Goal: Communication & Community: Share content

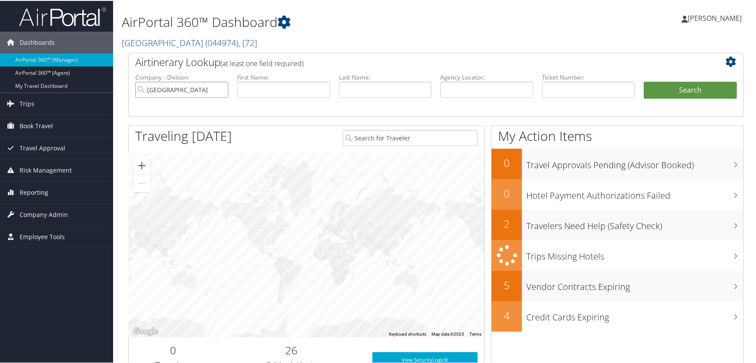
click at [221, 88] on input "salt lake county" at bounding box center [181, 89] width 93 height 16
click at [461, 89] on input "text" at bounding box center [486, 89] width 93 height 16
paste input "D95WF8"
type input "D95WF8"
click at [698, 89] on button "Search" at bounding box center [690, 89] width 93 height 17
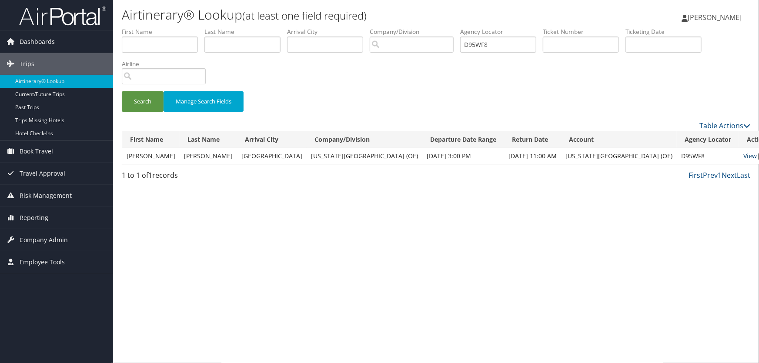
click at [744, 154] on link "View" at bounding box center [750, 156] width 13 height 8
drag, startPoint x: 500, startPoint y: 39, endPoint x: 139, endPoint y: 39, distance: 360.3
click at [139, 27] on ul "First Name Last Name Departure City Arrival City Company/Division Airport/City …" at bounding box center [436, 27] width 629 height 0
paste input "2Y641"
click at [146, 99] on button "Search" at bounding box center [143, 101] width 42 height 20
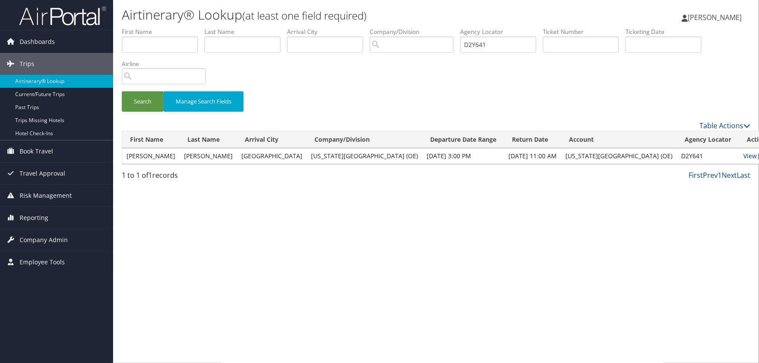
click at [744, 154] on link "View" at bounding box center [750, 156] width 13 height 8
drag, startPoint x: 498, startPoint y: 41, endPoint x: 0, endPoint y: 41, distance: 497.8
click at [0, 41] on div "Dashboards AirPortal 360™ (Manager) AirPortal 360™ (Agent) My Travel Dashboard …" at bounding box center [379, 181] width 759 height 363
click at [744, 155] on link "View" at bounding box center [750, 156] width 13 height 8
drag, startPoint x: 481, startPoint y: 44, endPoint x: 106, endPoint y: 43, distance: 375.1
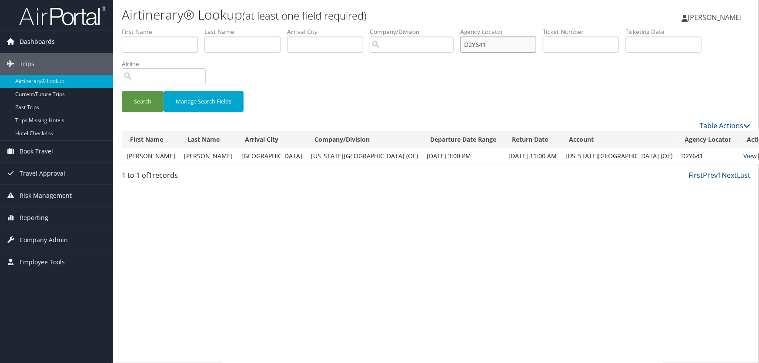
click at [106, 43] on div "Dashboards AirPortal 360™ (Manager) AirPortal 360™ (Agent) My Travel Dashboard …" at bounding box center [379, 181] width 759 height 363
click at [146, 98] on button "Search" at bounding box center [143, 101] width 42 height 20
click at [744, 155] on link "View" at bounding box center [750, 156] width 13 height 8
click at [744, 153] on link "View" at bounding box center [750, 156] width 13 height 8
click at [146, 98] on button "Search" at bounding box center [143, 101] width 42 height 20
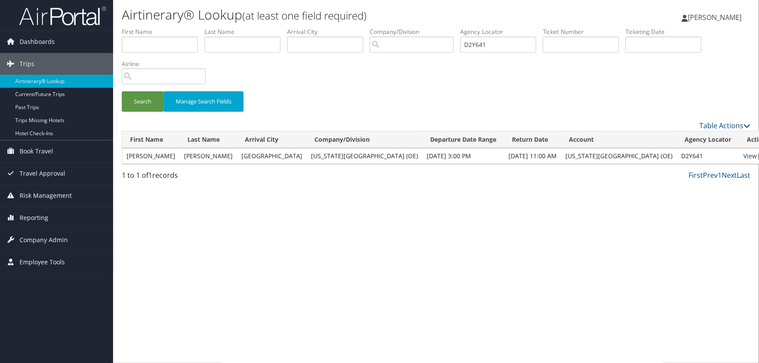
click at [744, 157] on link "View" at bounding box center [750, 156] width 13 height 8
drag, startPoint x: 501, startPoint y: 44, endPoint x: 299, endPoint y: 40, distance: 201.9
click at [299, 27] on ul "First Name Last Name Departure City Arrival City Company/Division Airport/City …" at bounding box center [436, 27] width 629 height 0
paste input "828D"
type input "D828Dl"
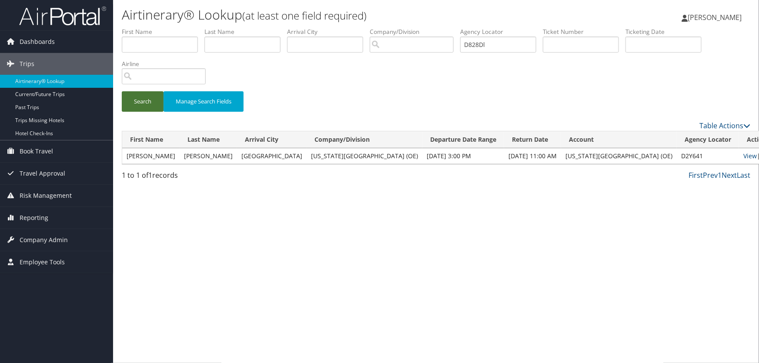
click at [144, 96] on button "Search" at bounding box center [143, 101] width 42 height 20
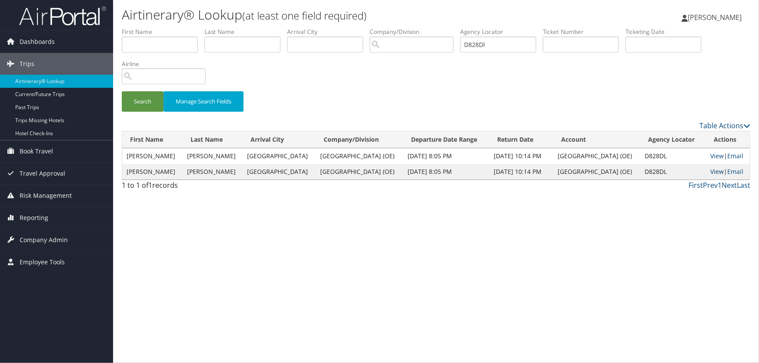
click at [715, 170] on link "View" at bounding box center [717, 172] width 13 height 8
click at [712, 154] on link "View" at bounding box center [717, 156] width 13 height 8
click at [715, 170] on link "View" at bounding box center [717, 172] width 13 height 8
click at [711, 155] on link "View" at bounding box center [717, 156] width 13 height 8
click at [711, 158] on link "View" at bounding box center [717, 156] width 13 height 8
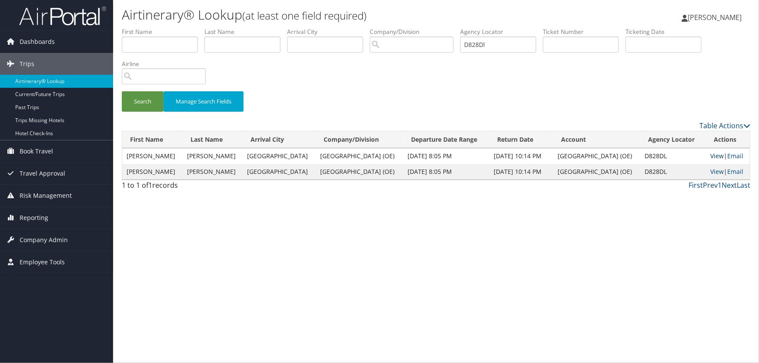
click at [711, 157] on link "View" at bounding box center [717, 156] width 13 height 8
click at [713, 157] on link "View" at bounding box center [717, 156] width 13 height 8
click at [714, 155] on link "View" at bounding box center [717, 156] width 13 height 8
click at [715, 172] on link "View" at bounding box center [717, 172] width 13 height 8
click at [711, 155] on link "View" at bounding box center [717, 156] width 13 height 8
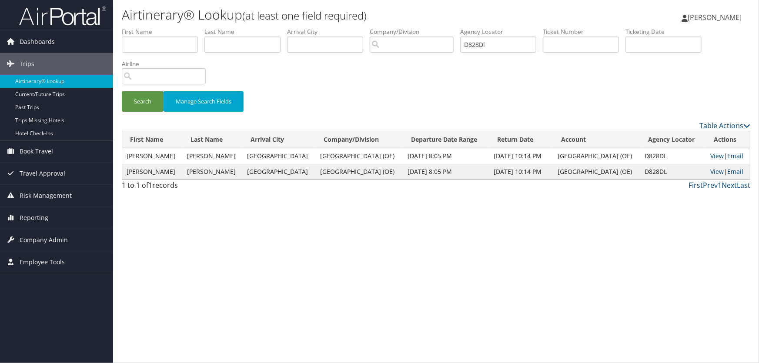
click at [715, 170] on link "View" at bounding box center [717, 172] width 13 height 8
click at [711, 168] on link "View" at bounding box center [717, 172] width 13 height 8
click at [731, 170] on link "Email" at bounding box center [736, 172] width 16 height 8
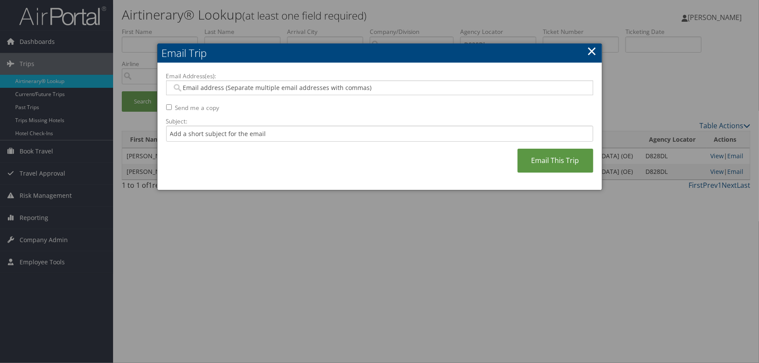
click at [219, 91] on input "Email Address(es):" at bounding box center [380, 88] width 416 height 9
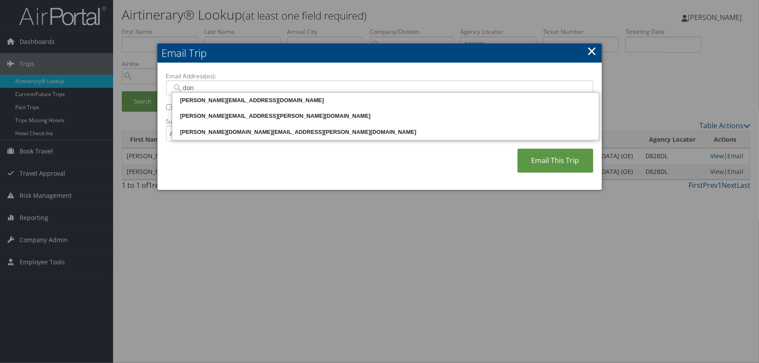
type input "[PERSON_NAME]"
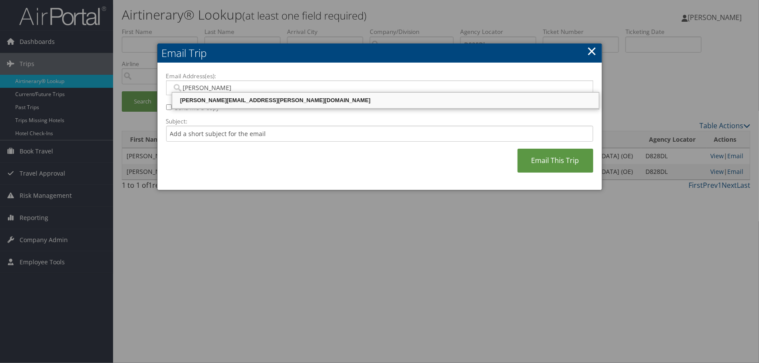
drag, startPoint x: 252, startPoint y: 104, endPoint x: 266, endPoint y: 104, distance: 13.9
click at [252, 104] on div "[PERSON_NAME][EMAIL_ADDRESS][PERSON_NAME][DOMAIN_NAME]" at bounding box center [386, 100] width 424 height 9
type input "[PERSON_NAME][EMAIL_ADDRESS][PERSON_NAME][DOMAIN_NAME]"
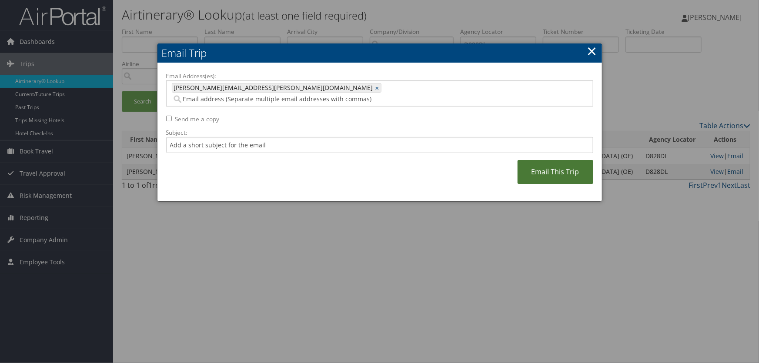
click at [546, 160] on link "Email This Trip" at bounding box center [556, 172] width 76 height 24
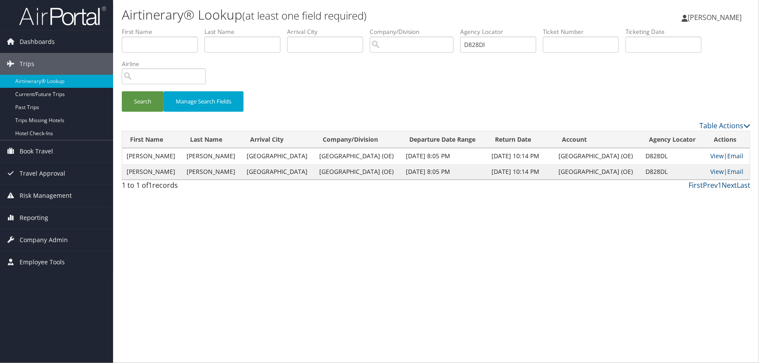
click at [735, 153] on link "Email" at bounding box center [736, 156] width 16 height 8
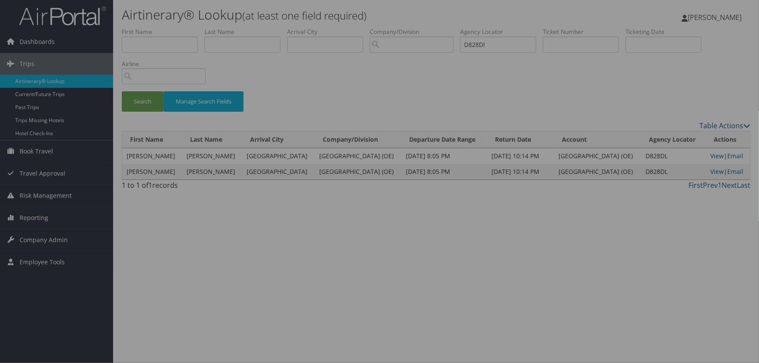
click at [366, 235] on div at bounding box center [379, 181] width 759 height 363
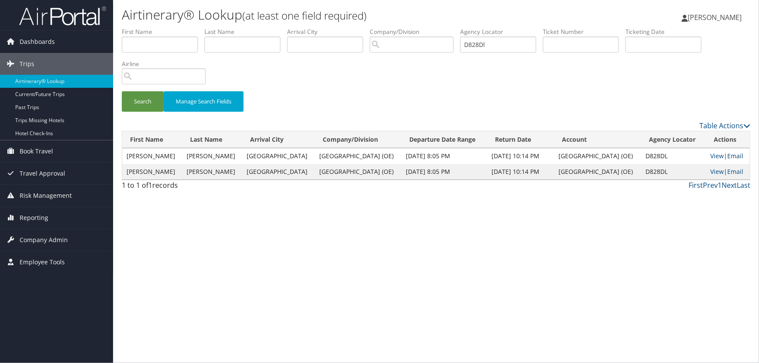
click at [734, 156] on link "Email" at bounding box center [736, 156] width 16 height 8
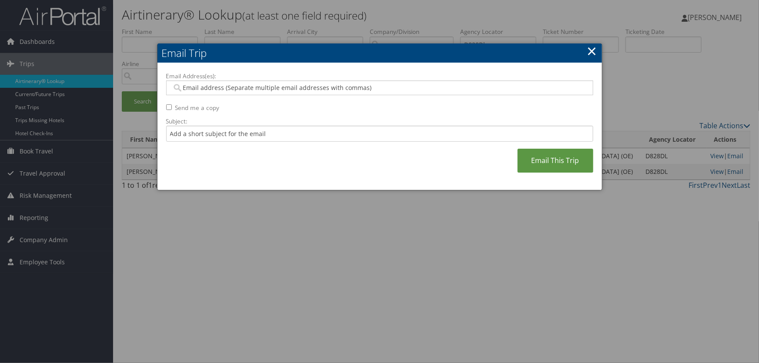
click at [257, 87] on input "Email Address(es):" at bounding box center [380, 88] width 416 height 9
type input "[PERSON_NAME]"
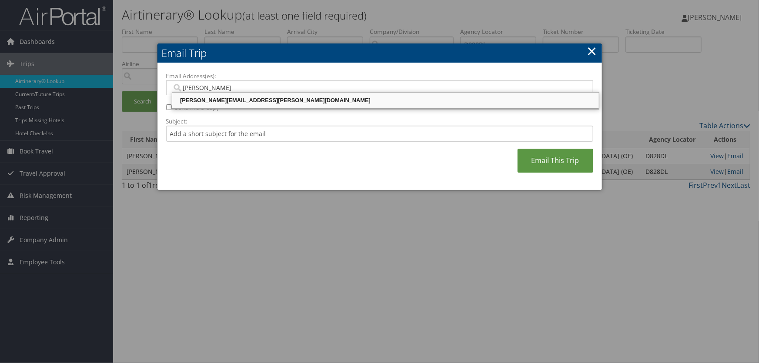
click at [283, 100] on div "[PERSON_NAME][EMAIL_ADDRESS][PERSON_NAME][DOMAIN_NAME]" at bounding box center [386, 100] width 424 height 9
type input "[PERSON_NAME][EMAIL_ADDRESS][PERSON_NAME][DOMAIN_NAME]"
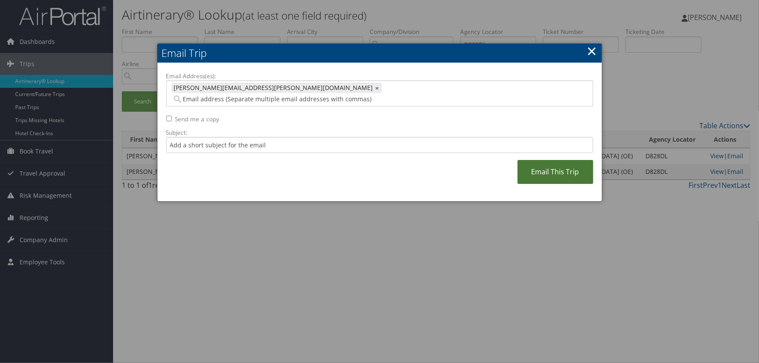
click at [558, 164] on link "Email This Trip" at bounding box center [556, 172] width 76 height 24
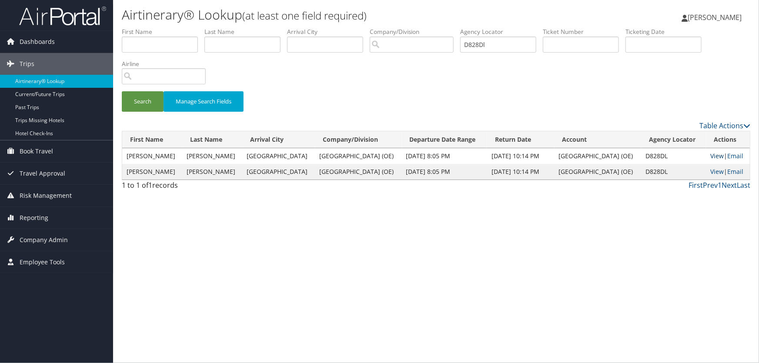
click at [711, 154] on link "View" at bounding box center [717, 156] width 13 height 8
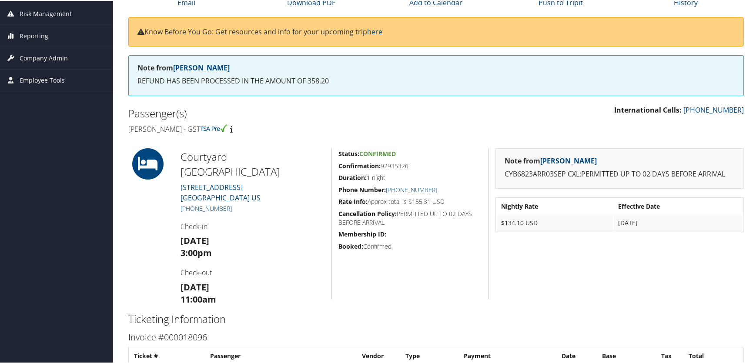
scroll to position [104, 0]
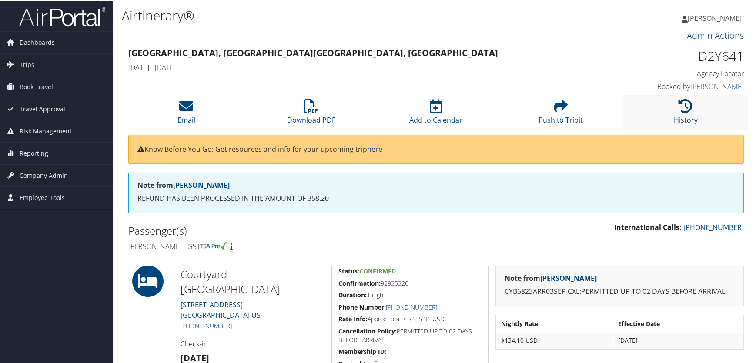
click at [689, 106] on icon at bounding box center [686, 105] width 14 height 14
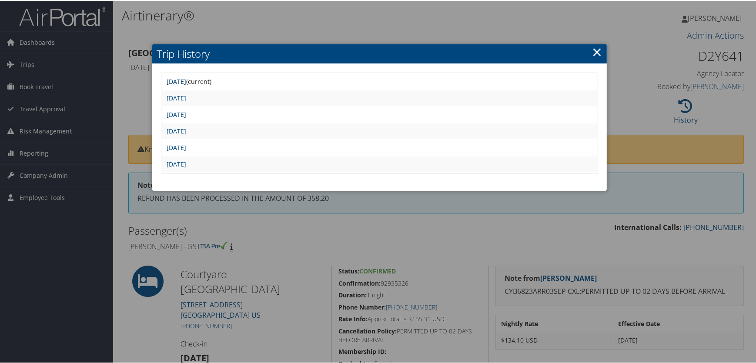
click at [186, 80] on link "[DATE]" at bounding box center [177, 81] width 20 height 8
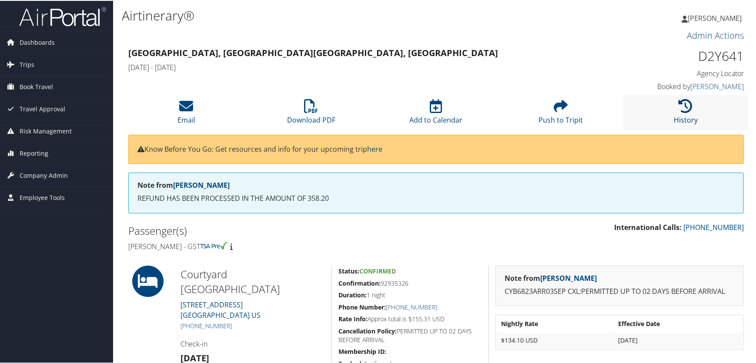
click at [679, 106] on icon at bounding box center [686, 105] width 14 height 14
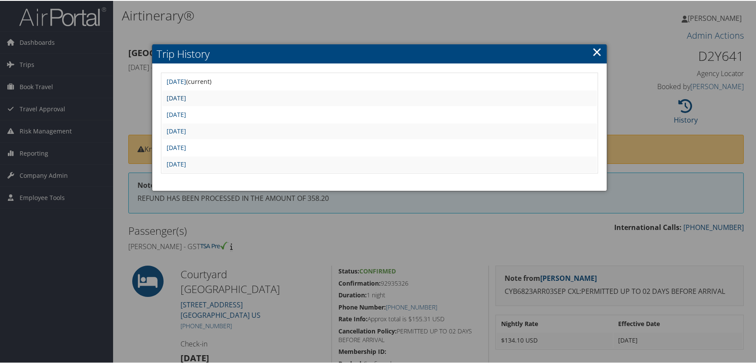
click at [186, 98] on link "[DATE]" at bounding box center [177, 97] width 20 height 8
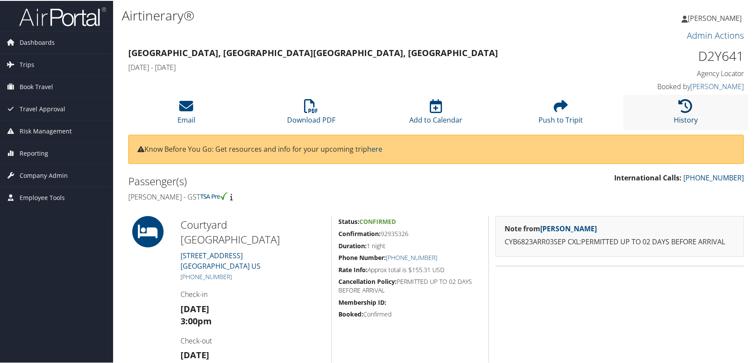
click at [684, 107] on icon at bounding box center [686, 105] width 14 height 14
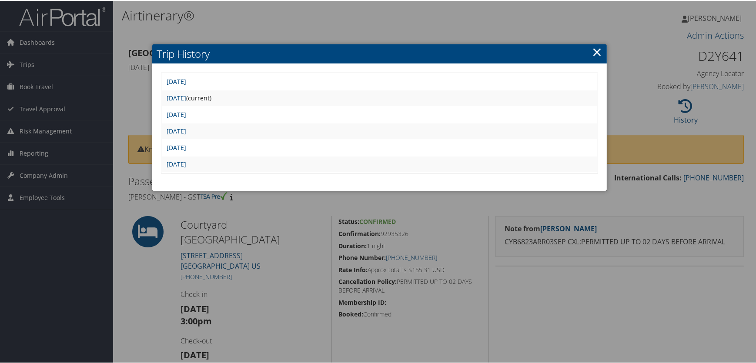
click at [209, 118] on td "[DATE]" at bounding box center [379, 114] width 435 height 16
click at [186, 112] on link "[DATE]" at bounding box center [177, 114] width 20 height 8
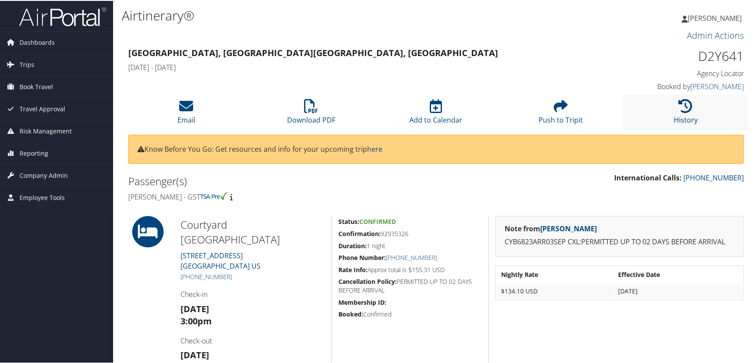
click at [684, 105] on icon at bounding box center [686, 105] width 14 height 14
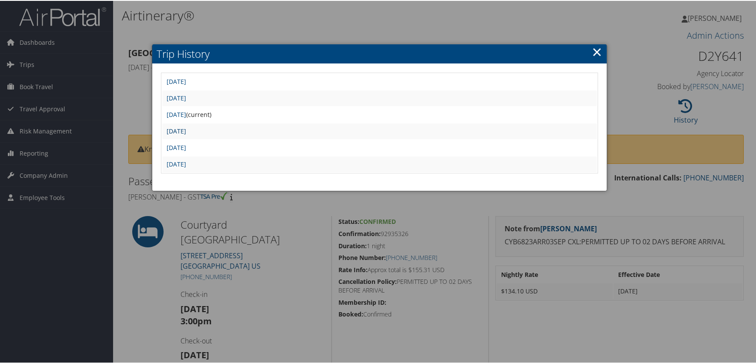
click at [186, 127] on link "[DATE]" at bounding box center [177, 130] width 20 height 8
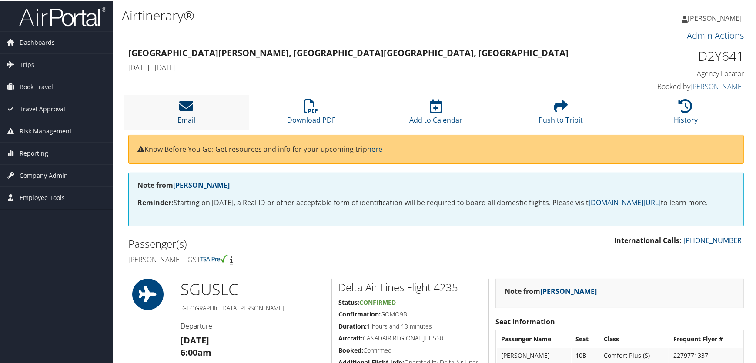
click at [180, 106] on icon at bounding box center [187, 105] width 14 height 14
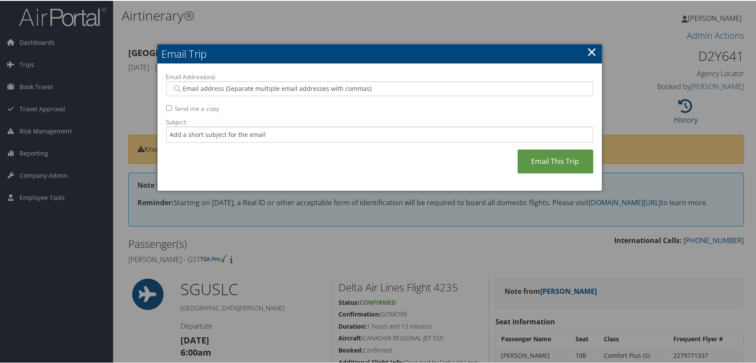
click at [196, 85] on input "Email Address(es):" at bounding box center [380, 88] width 416 height 9
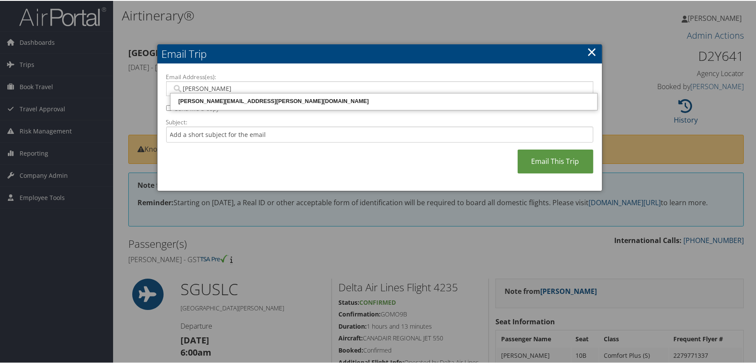
type input "[PERSON_NAME]"
click at [252, 99] on div "[PERSON_NAME][EMAIL_ADDRESS][PERSON_NAME][DOMAIN_NAME]" at bounding box center [384, 100] width 424 height 9
type input "[PERSON_NAME][EMAIL_ADDRESS][PERSON_NAME][DOMAIN_NAME]"
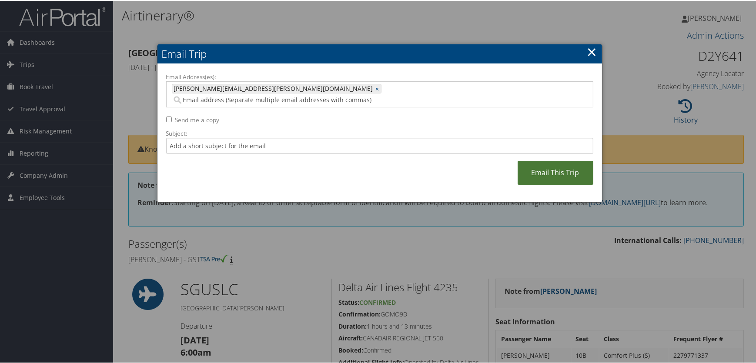
click at [561, 160] on link "Email This Trip" at bounding box center [556, 172] width 76 height 24
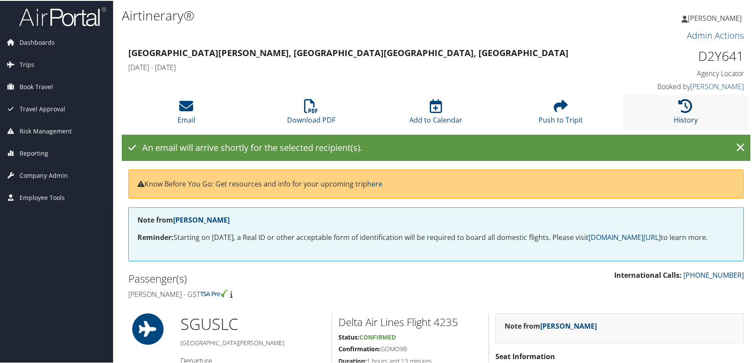
click at [682, 123] on link "History" at bounding box center [686, 113] width 24 height 21
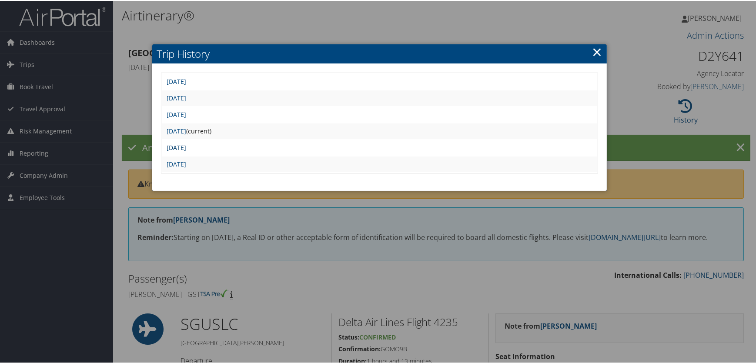
click at [186, 149] on link "[DATE]" at bounding box center [177, 147] width 20 height 8
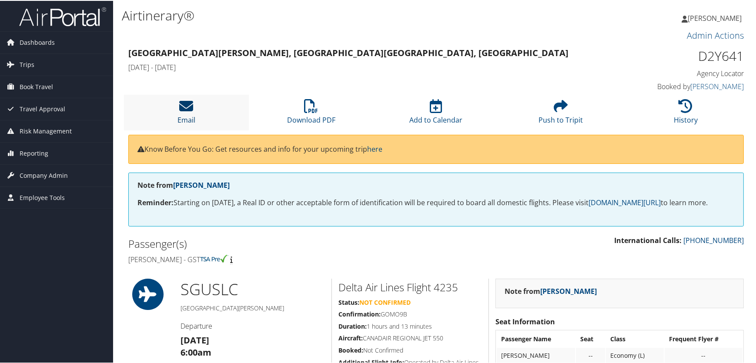
click at [191, 105] on icon at bounding box center [187, 105] width 14 height 14
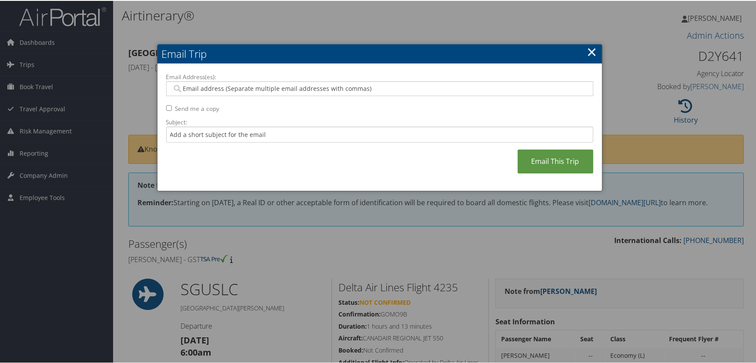
click at [200, 84] on input "Email Address(es):" at bounding box center [380, 88] width 416 height 9
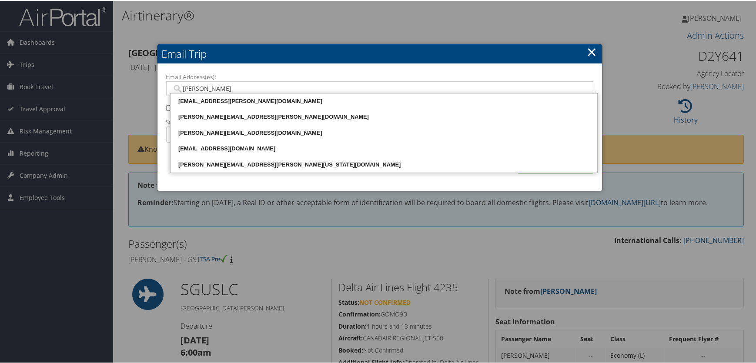
type input "[PERSON_NAME]"
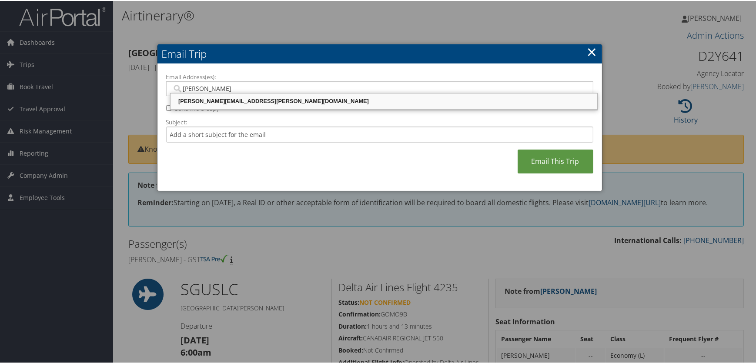
click at [272, 100] on div "[PERSON_NAME][EMAIL_ADDRESS][PERSON_NAME][DOMAIN_NAME]" at bounding box center [384, 100] width 424 height 9
type input "[PERSON_NAME][EMAIL_ADDRESS][PERSON_NAME][DOMAIN_NAME]"
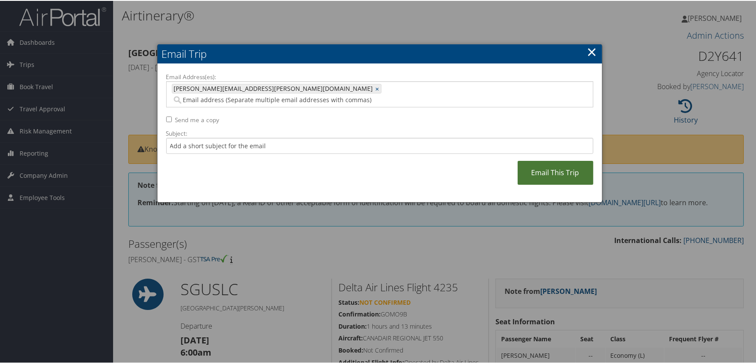
click at [556, 161] on link "Email This Trip" at bounding box center [556, 172] width 76 height 24
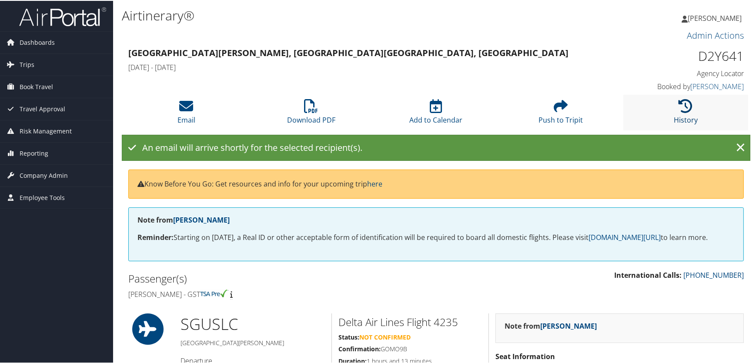
click at [681, 111] on icon at bounding box center [686, 105] width 14 height 14
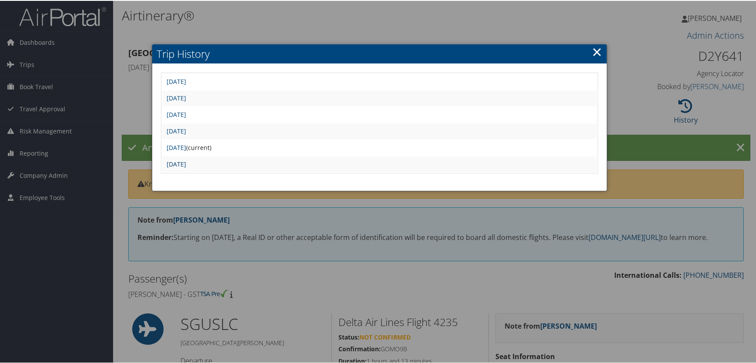
click at [186, 161] on link "[DATE]" at bounding box center [177, 163] width 20 height 8
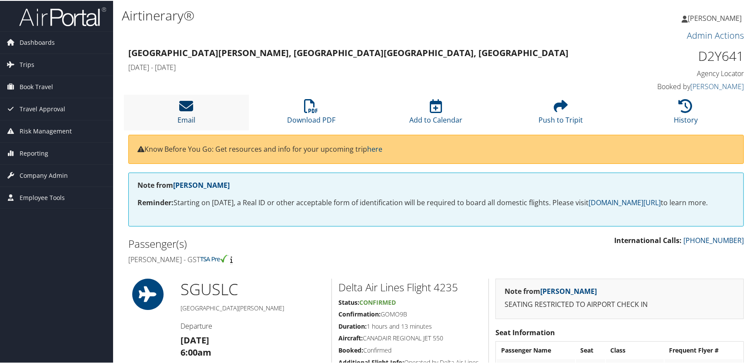
click at [188, 115] on link "Email" at bounding box center [187, 113] width 18 height 21
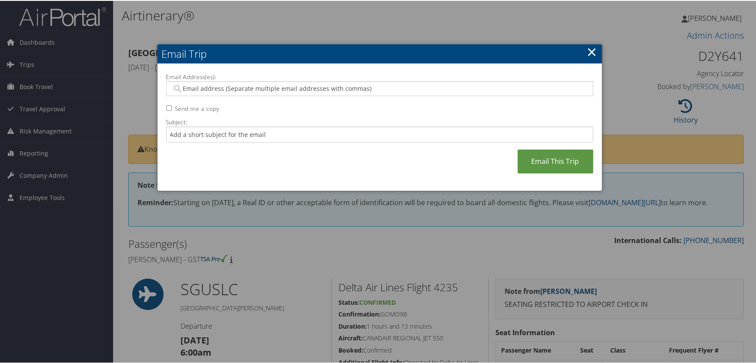
click at [206, 87] on input "Email Address(es):" at bounding box center [380, 88] width 416 height 9
type input "cindee"
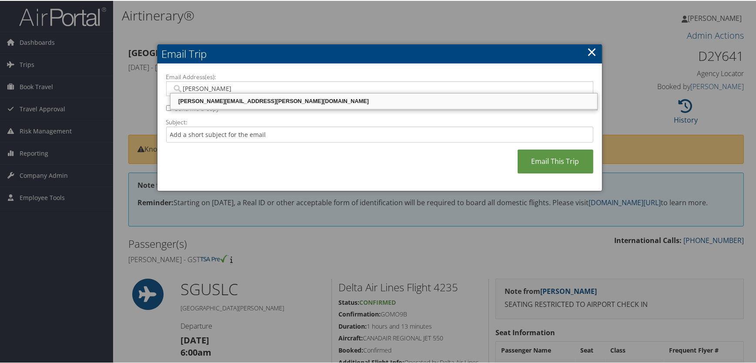
click at [250, 98] on div "cindee.clawson@canyonsdistrict.org" at bounding box center [384, 100] width 424 height 9
type input "cindee.clawson@canyonsdistrict.org"
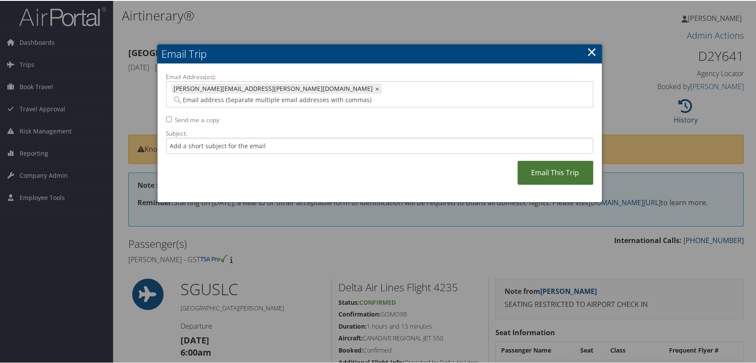
click at [540, 160] on link "Email This Trip" at bounding box center [556, 172] width 76 height 24
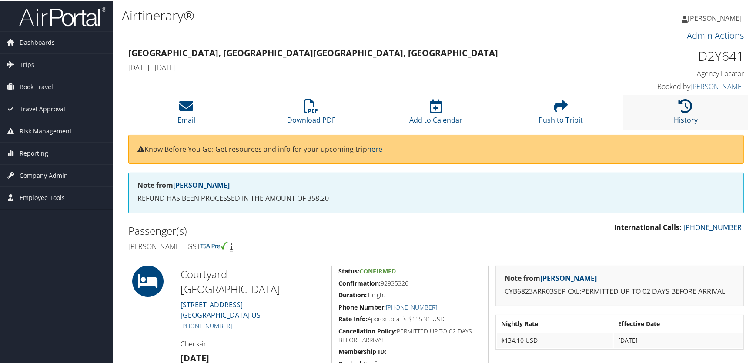
click at [679, 119] on link "History" at bounding box center [686, 113] width 24 height 21
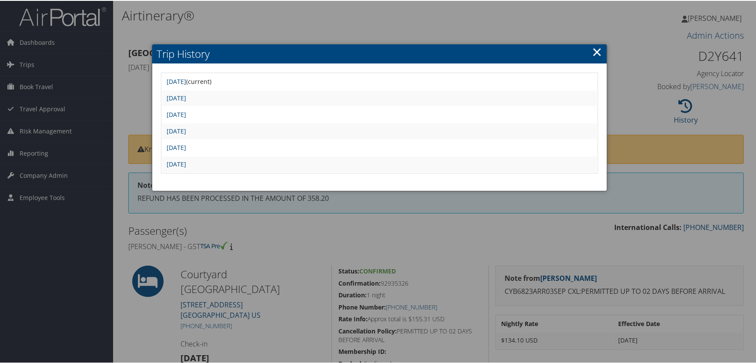
click at [258, 163] on td "[DATE]" at bounding box center [379, 164] width 435 height 16
click at [186, 161] on link "[DATE]" at bounding box center [177, 163] width 20 height 8
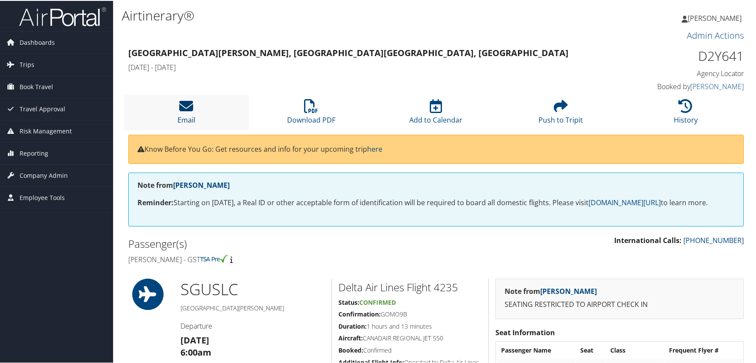
click at [184, 104] on icon at bounding box center [187, 105] width 14 height 14
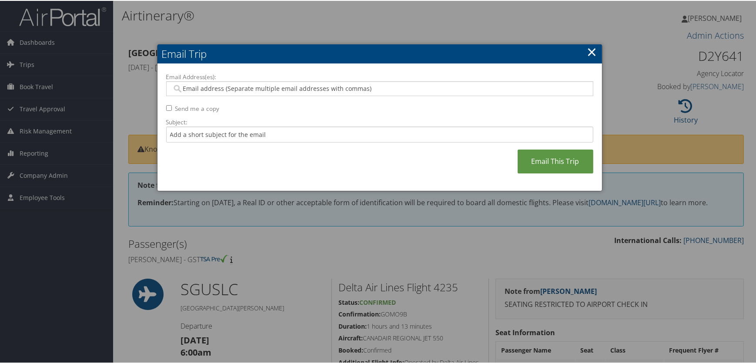
click at [224, 87] on input "Email Address(es):" at bounding box center [380, 88] width 416 height 9
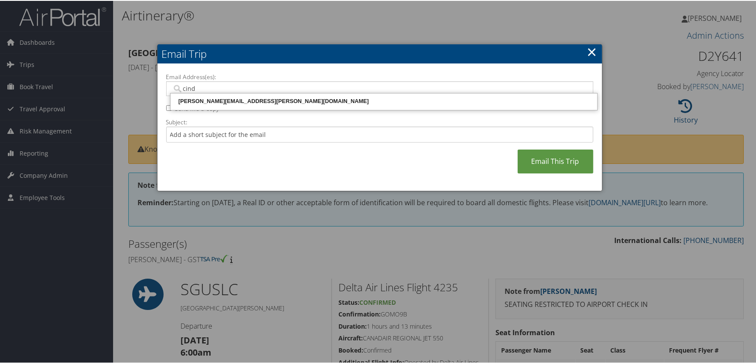
type input "cind"
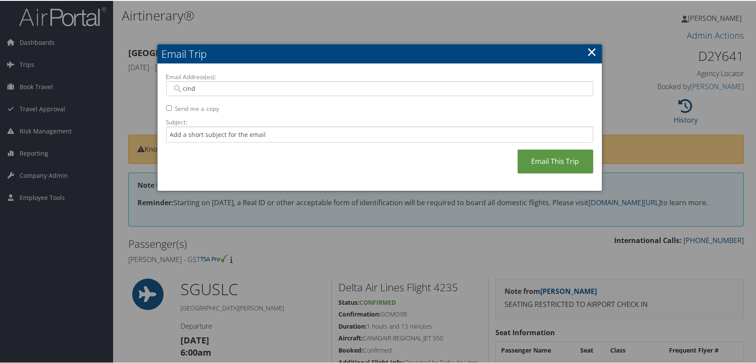
click at [197, 89] on input "cind" at bounding box center [380, 88] width 416 height 9
type input "condee.beazer@utahtech.edu"
click at [557, 160] on link "Email This Trip" at bounding box center [556, 161] width 76 height 24
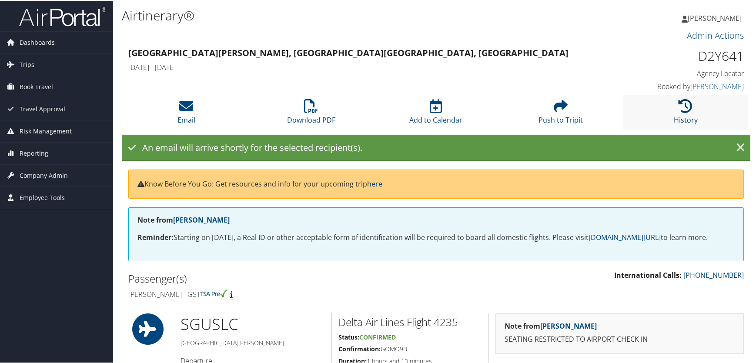
click at [692, 116] on link "History" at bounding box center [686, 113] width 24 height 21
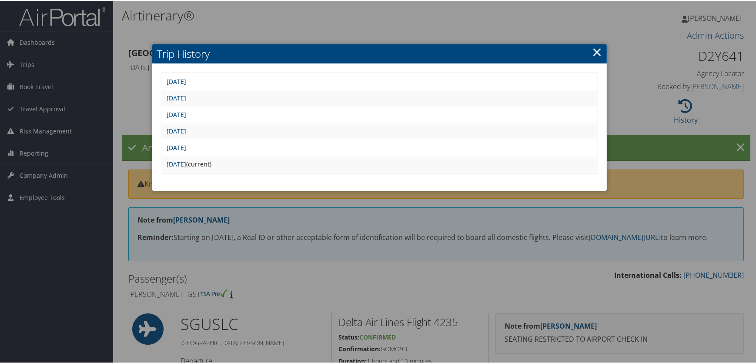
click at [186, 144] on link "[DATE]" at bounding box center [177, 147] width 20 height 8
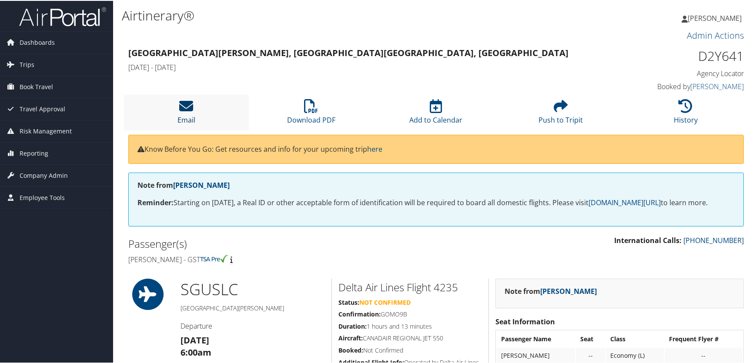
click at [193, 111] on icon at bounding box center [187, 105] width 14 height 14
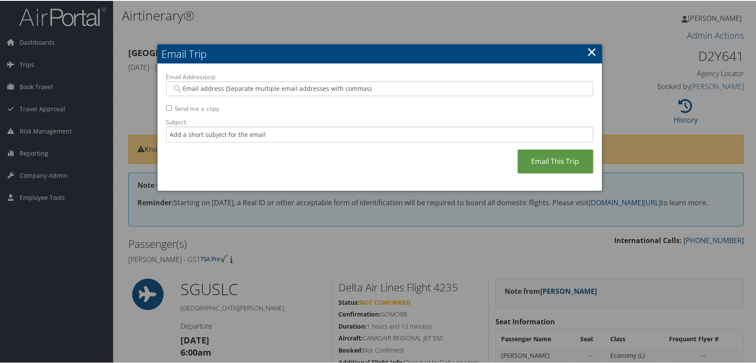
click at [232, 84] on input "Email Address(es):" at bounding box center [380, 88] width 416 height 9
type input "c"
drag, startPoint x: 151, startPoint y: 87, endPoint x: 18, endPoint y: 87, distance: 132.7
click at [18, 87] on body "Menu Dashboards ► AirPortal 360™ (Manager) AirPortal 360™ (Agent) My Travel Das…" at bounding box center [379, 181] width 759 height 363
type input "[EMAIL_ADDRESS][DOMAIN_NAME]"
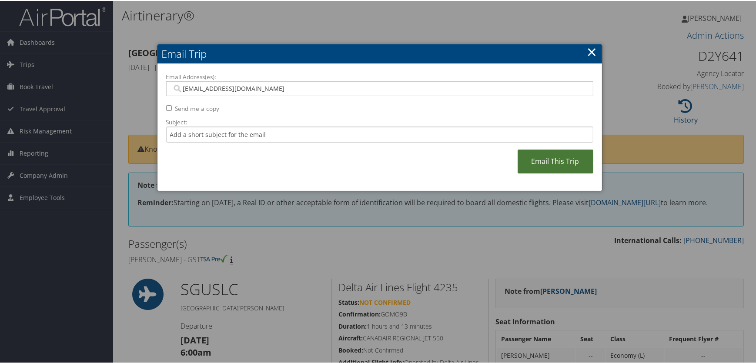
type input "[EMAIL_ADDRESS][DOMAIN_NAME]"
click at [564, 164] on link "Email This Trip" at bounding box center [556, 161] width 76 height 24
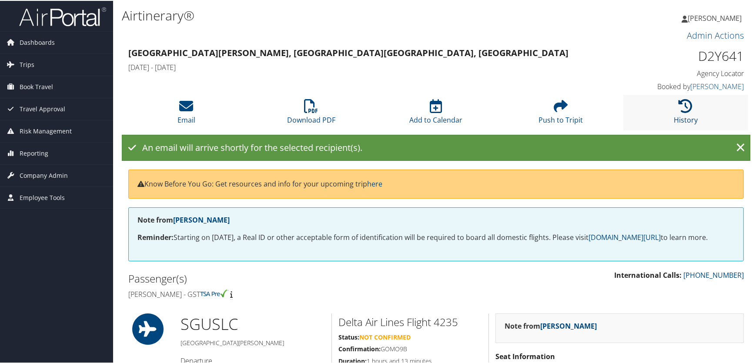
click at [691, 114] on link "History" at bounding box center [686, 113] width 24 height 21
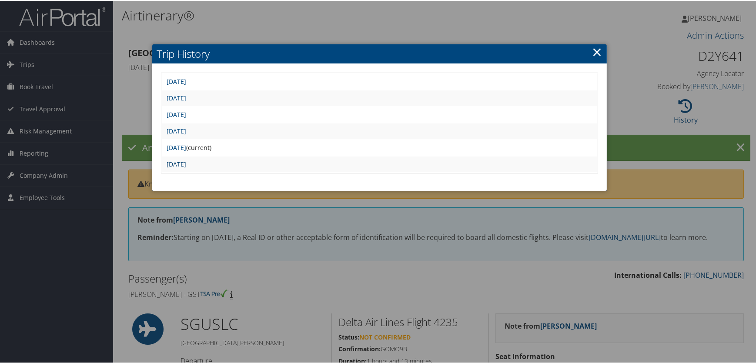
click at [186, 162] on link "[DATE]" at bounding box center [177, 163] width 20 height 8
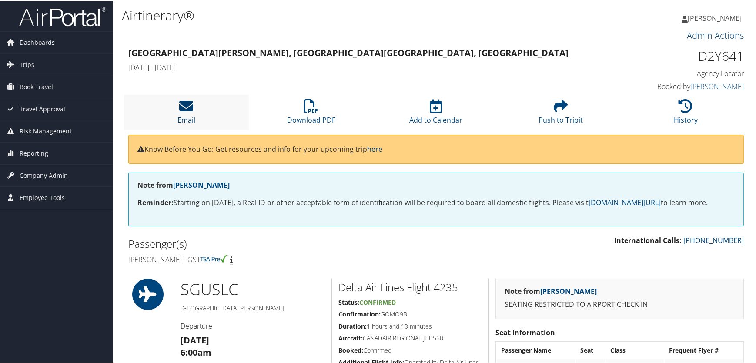
click at [184, 106] on icon at bounding box center [187, 105] width 14 height 14
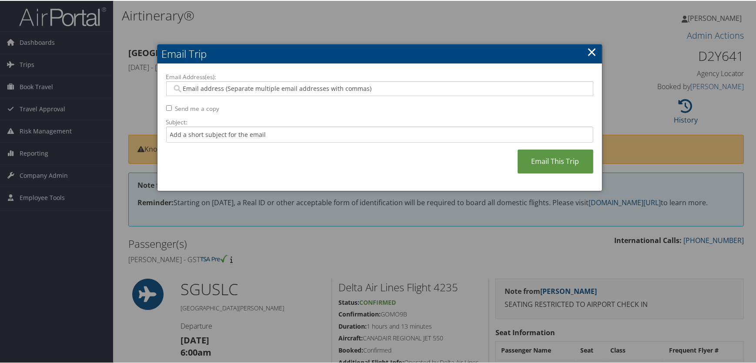
click at [194, 82] on div at bounding box center [379, 87] width 427 height 15
paste input "[EMAIL_ADDRESS][DOMAIN_NAME]"
type input "[EMAIL_ADDRESS][DOMAIN_NAME]"
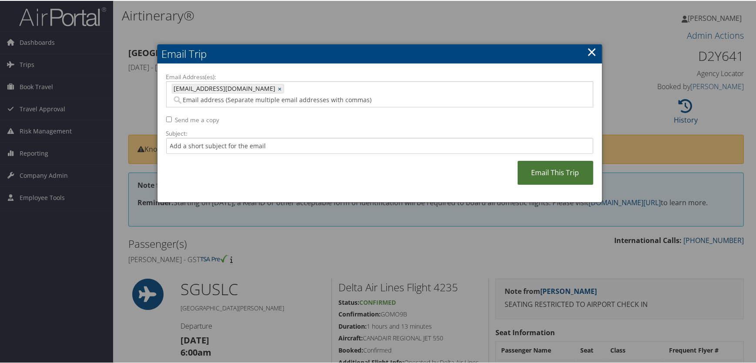
click at [568, 160] on link "Email This Trip" at bounding box center [556, 172] width 76 height 24
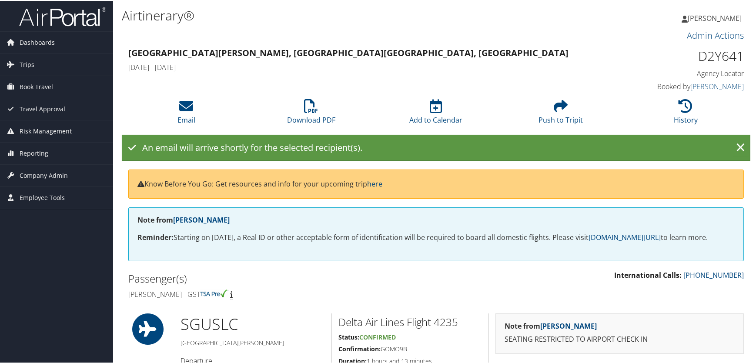
click at [662, 113] on li "History" at bounding box center [686, 111] width 125 height 35
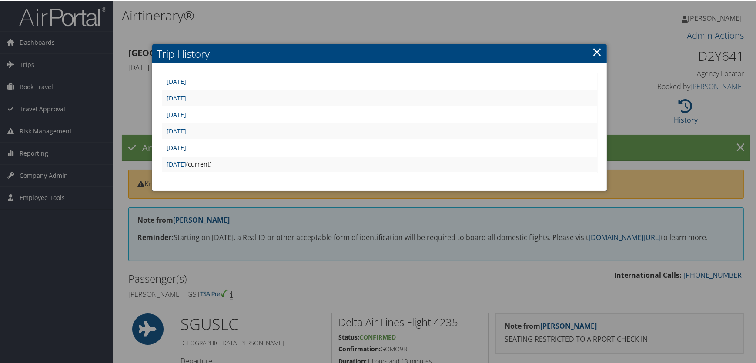
click at [186, 143] on link "[DATE]" at bounding box center [177, 147] width 20 height 8
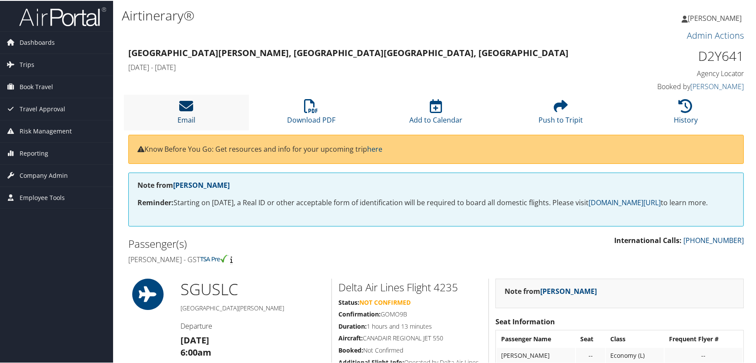
click at [186, 111] on icon at bounding box center [187, 105] width 14 height 14
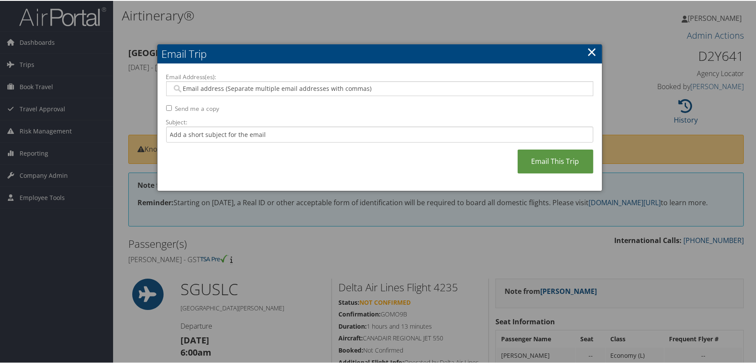
click at [199, 89] on input "Email Address(es):" at bounding box center [380, 88] width 416 height 9
paste input "cidnee.beazer@utahtech.edu"
type input "cidnee.beazer@utahtech.edu"
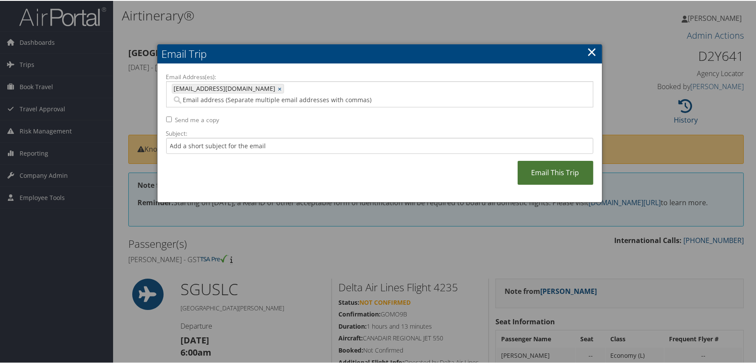
click at [568, 160] on link "Email This Trip" at bounding box center [556, 172] width 76 height 24
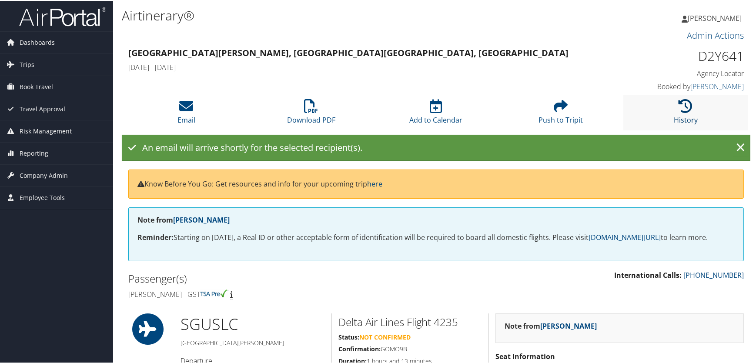
click at [681, 118] on link "History" at bounding box center [686, 113] width 24 height 21
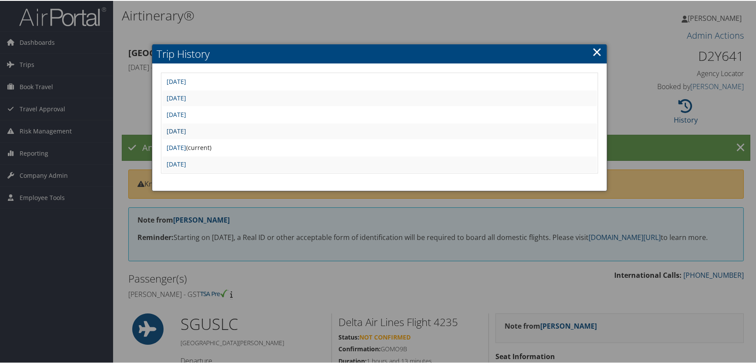
click at [186, 127] on link "Fri Aug 29 10:04:14 MDT 2025" at bounding box center [177, 130] width 20 height 8
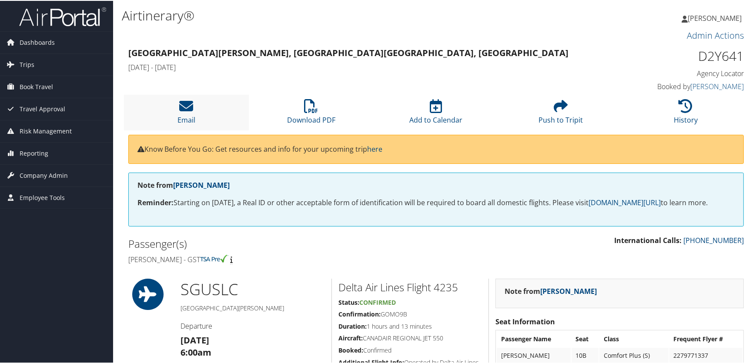
click at [175, 114] on li "Email" at bounding box center [186, 111] width 125 height 35
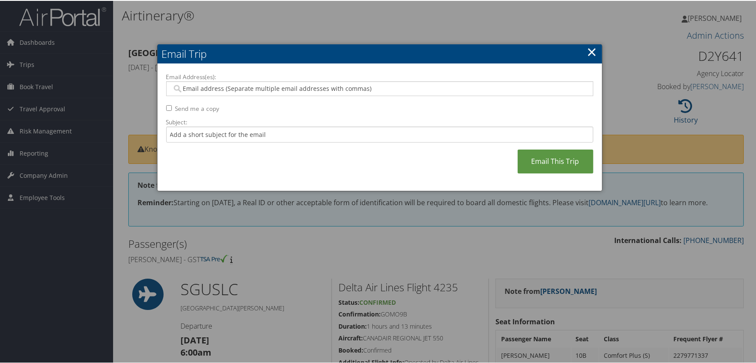
click at [238, 92] on div at bounding box center [379, 87] width 427 height 15
paste input "[EMAIL_ADDRESS][DOMAIN_NAME]"
type input "[EMAIL_ADDRESS][DOMAIN_NAME]"
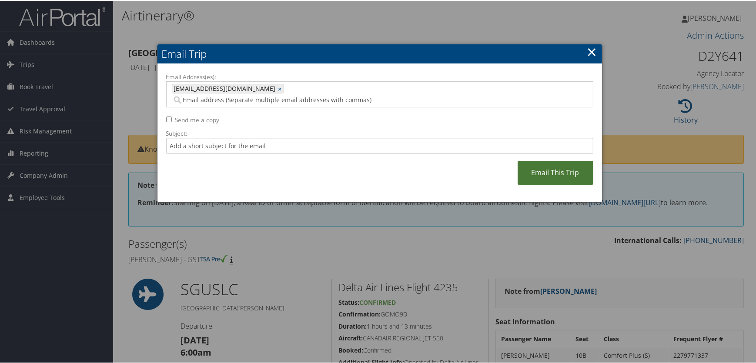
click at [548, 161] on link "Email This Trip" at bounding box center [556, 172] width 76 height 24
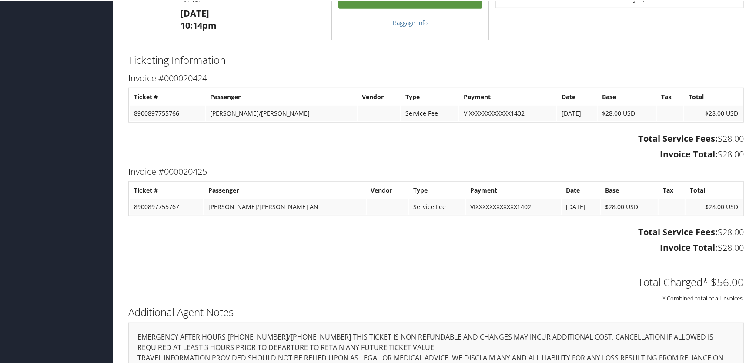
scroll to position [870, 0]
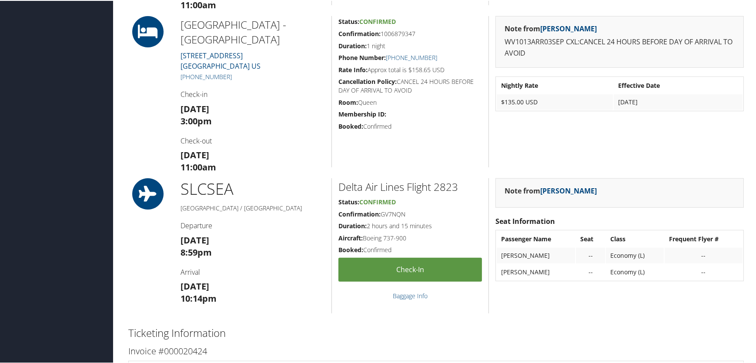
scroll to position [593, 0]
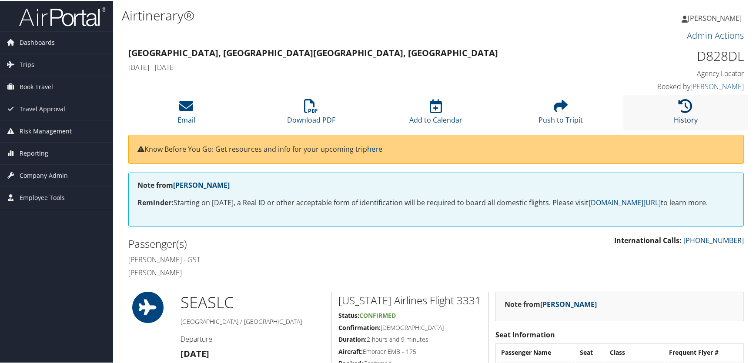
click at [687, 117] on link "History" at bounding box center [686, 113] width 24 height 21
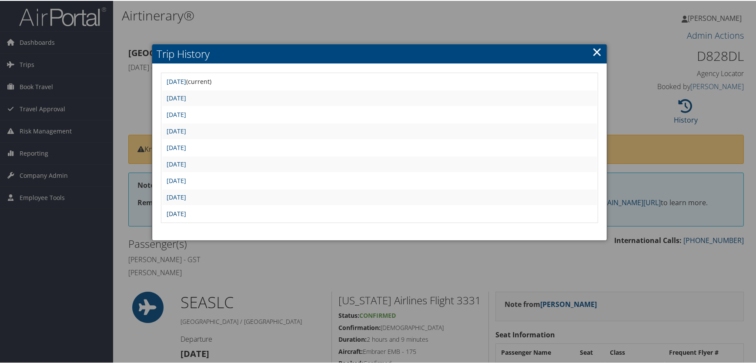
click at [186, 214] on link "[DATE]" at bounding box center [177, 213] width 20 height 8
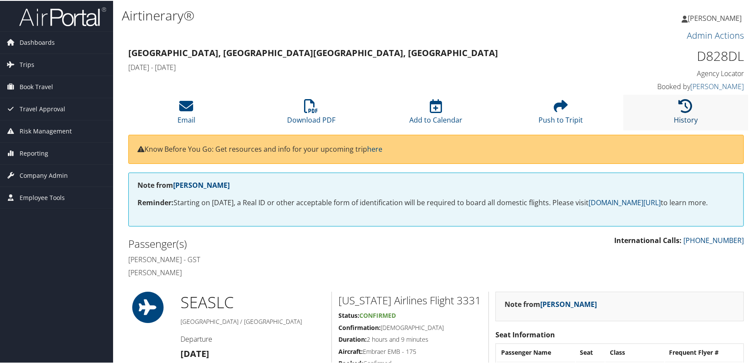
click at [682, 104] on icon at bounding box center [686, 105] width 14 height 14
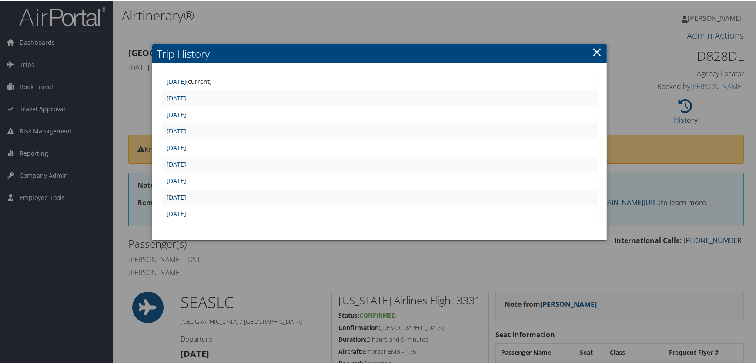
click at [186, 196] on link "[DATE]" at bounding box center [177, 196] width 20 height 8
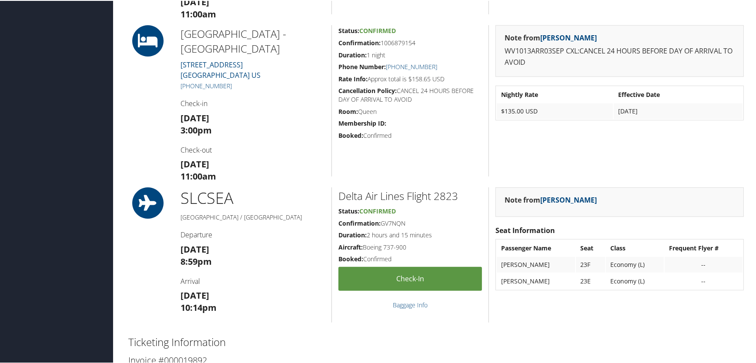
scroll to position [593, 0]
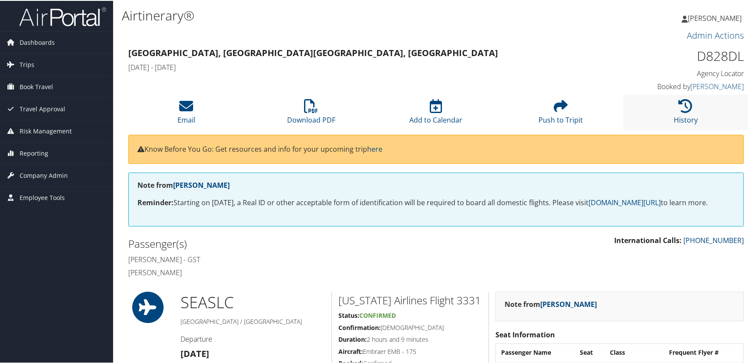
click at [670, 112] on li "History" at bounding box center [686, 111] width 125 height 35
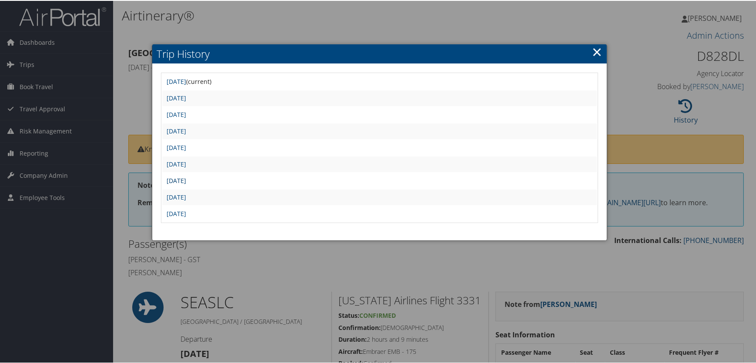
click at [186, 177] on link "[DATE]" at bounding box center [177, 180] width 20 height 8
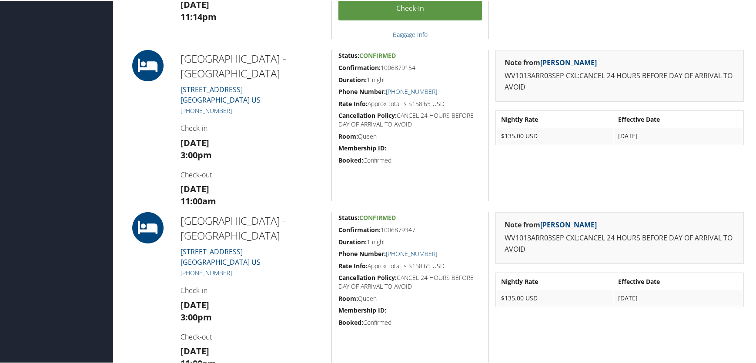
scroll to position [158, 0]
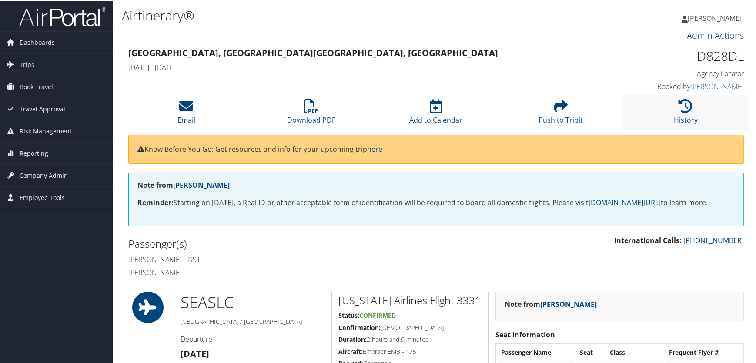
click at [684, 114] on li "History" at bounding box center [686, 111] width 125 height 35
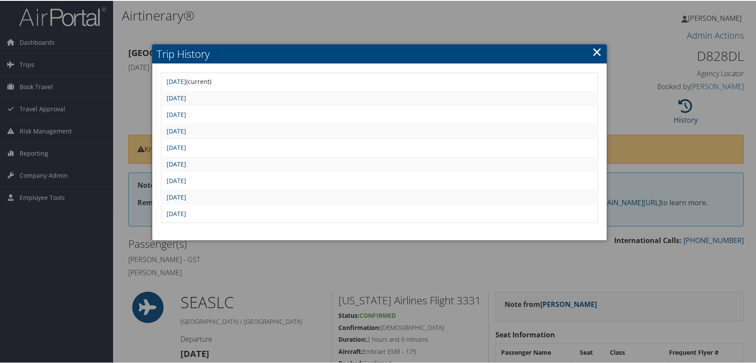
click at [186, 161] on link "[DATE]" at bounding box center [177, 163] width 20 height 8
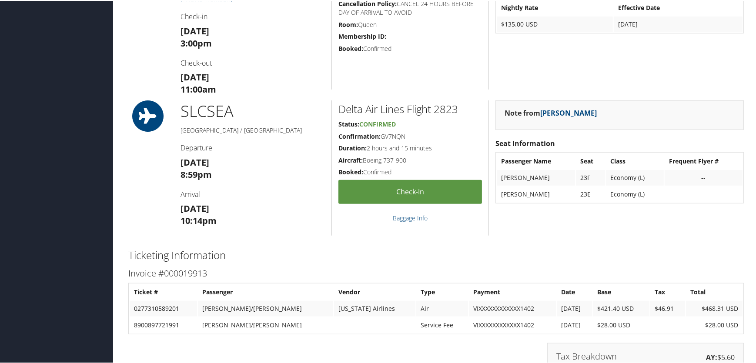
scroll to position [672, 0]
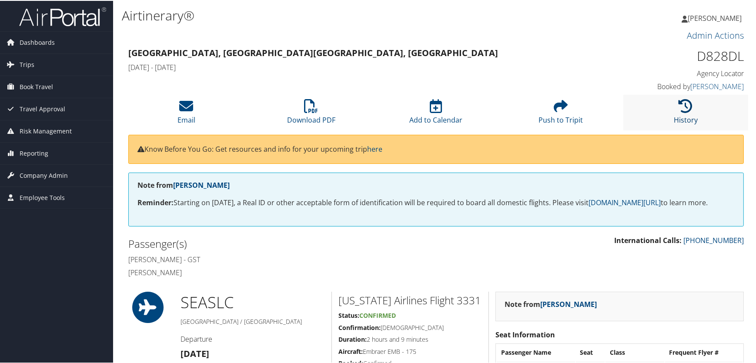
click at [688, 110] on icon at bounding box center [686, 105] width 14 height 14
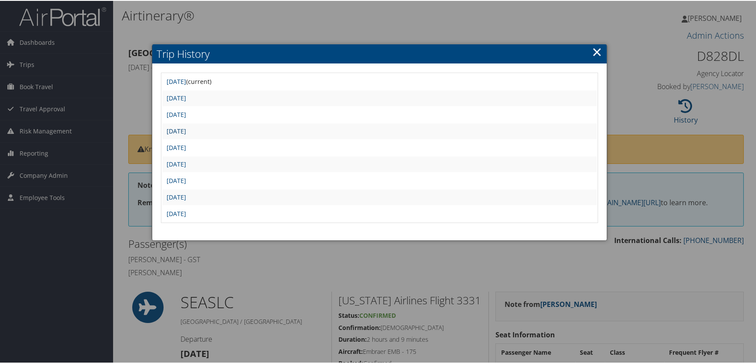
click at [186, 132] on link "Thu Sep 4 12:17:11 MDT 2025" at bounding box center [177, 130] width 20 height 8
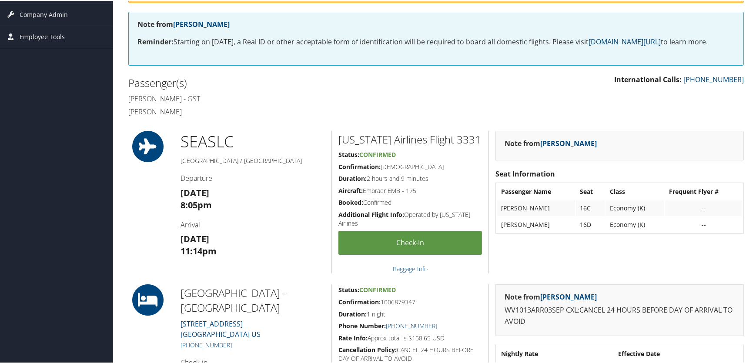
scroll to position [158, 0]
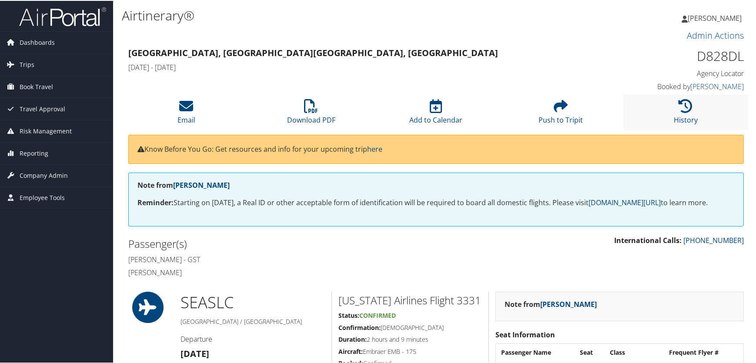
click at [695, 107] on li "History" at bounding box center [686, 111] width 125 height 35
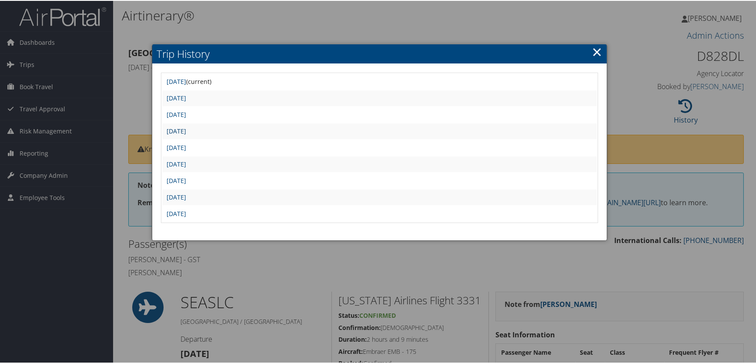
click at [186, 127] on link "Thu Sep 4 12:17:11 MDT 2025" at bounding box center [177, 130] width 20 height 8
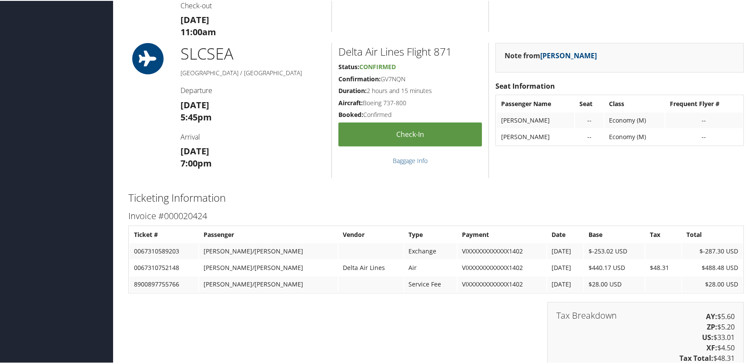
scroll to position [989, 0]
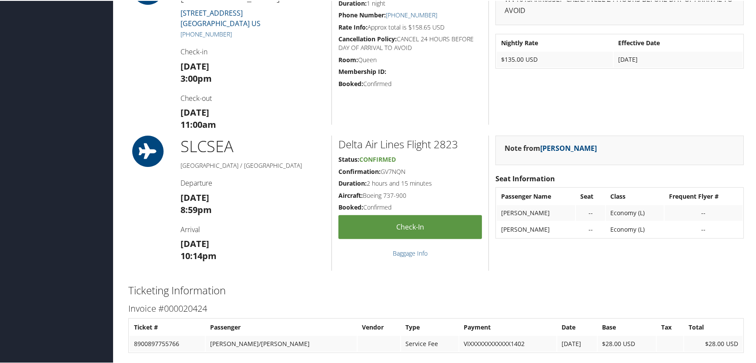
scroll to position [593, 0]
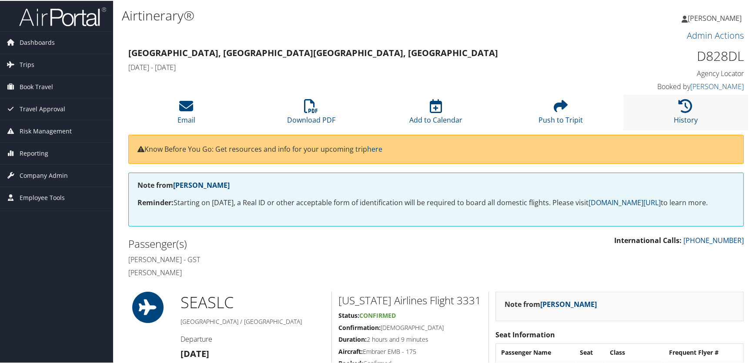
click at [687, 114] on li "History" at bounding box center [686, 111] width 125 height 35
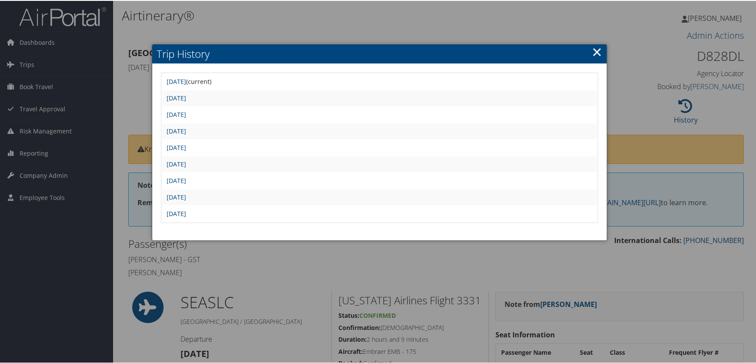
click at [186, 211] on link "Fri Aug 29 10:41:42 MDT 2025" at bounding box center [177, 213] width 20 height 8
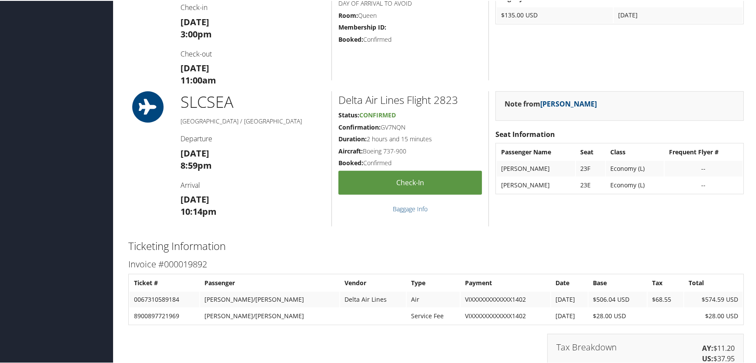
scroll to position [751, 0]
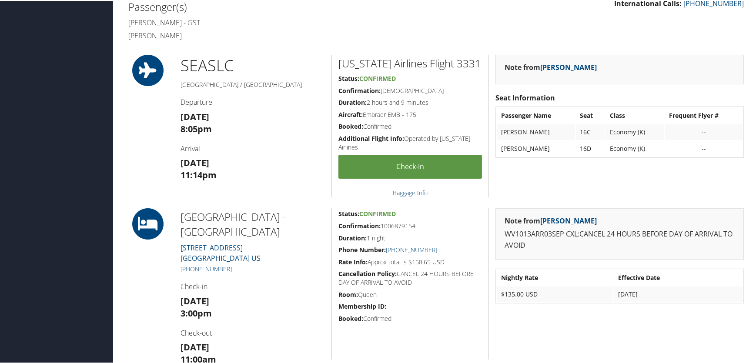
scroll to position [396, 0]
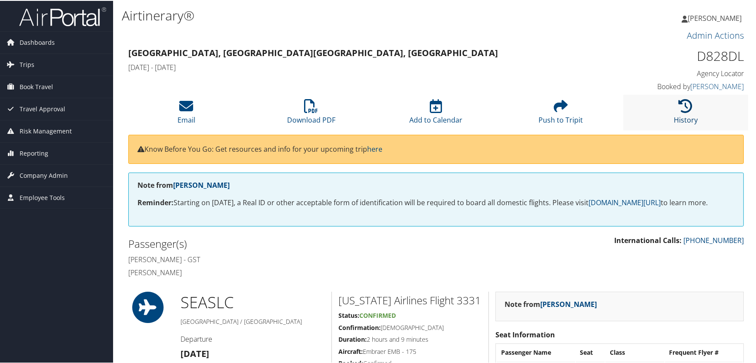
click at [685, 111] on icon at bounding box center [686, 105] width 14 height 14
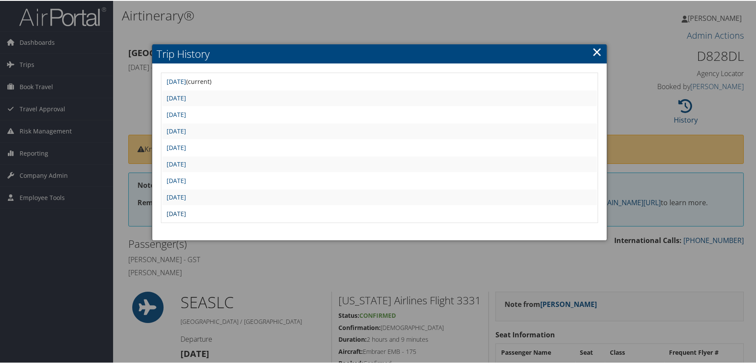
click at [186, 210] on link "[DATE]" at bounding box center [177, 213] width 20 height 8
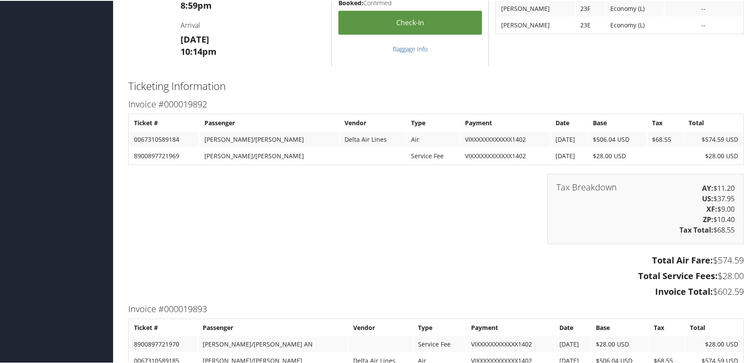
scroll to position [831, 0]
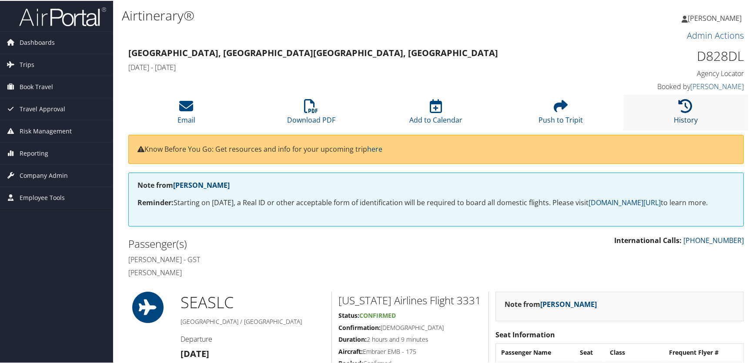
click at [684, 108] on icon at bounding box center [686, 105] width 14 height 14
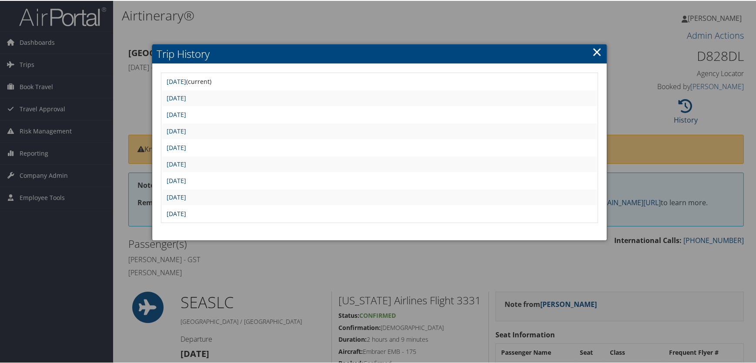
click at [186, 213] on link "[DATE]" at bounding box center [177, 213] width 20 height 8
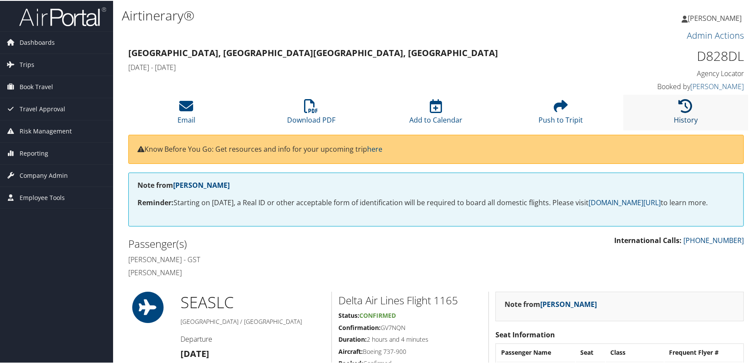
click at [679, 104] on icon at bounding box center [686, 105] width 14 height 14
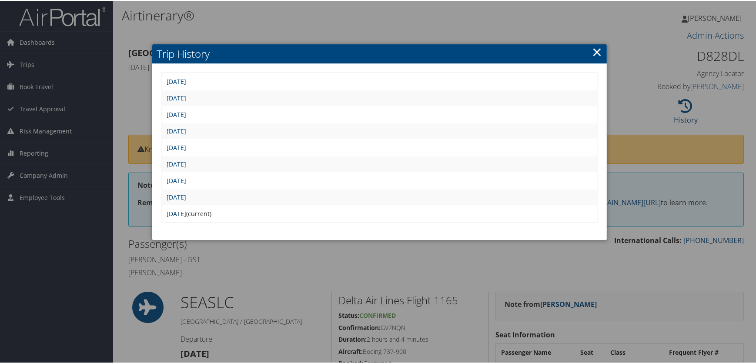
click at [186, 212] on link "[DATE]" at bounding box center [177, 213] width 20 height 8
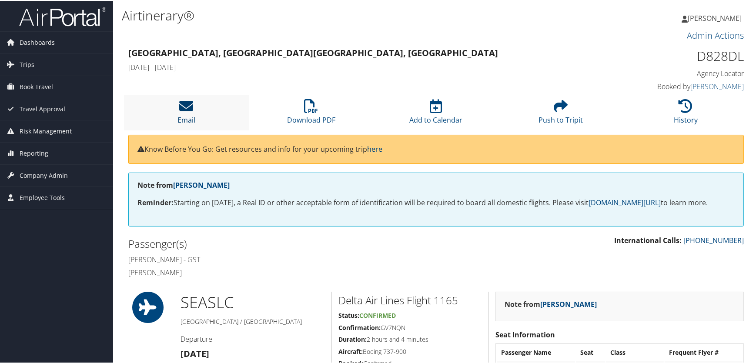
click at [189, 108] on icon at bounding box center [187, 105] width 14 height 14
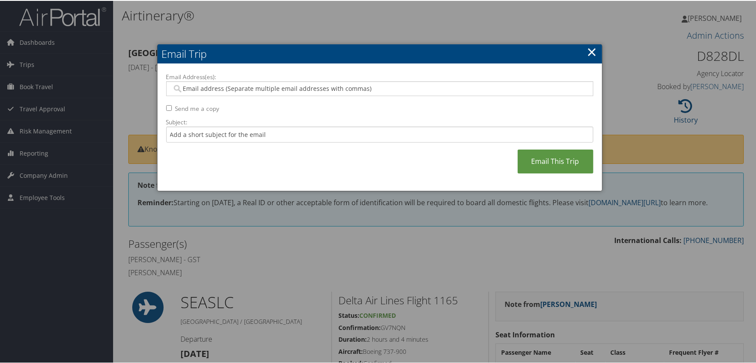
click at [245, 91] on input "Email Address(es):" at bounding box center [380, 88] width 416 height 9
type input "[PERSON_NAME]"
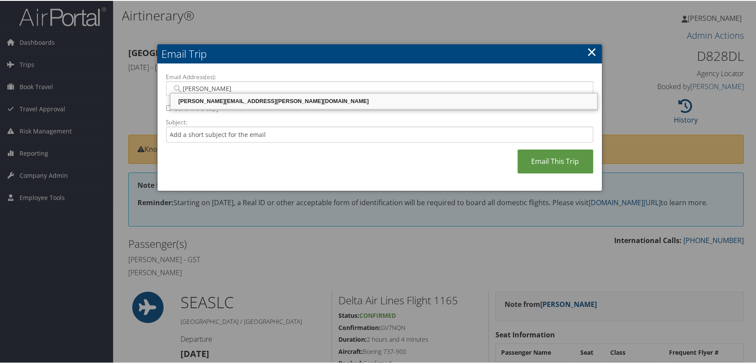
click at [274, 102] on div "[PERSON_NAME][EMAIL_ADDRESS][PERSON_NAME][DOMAIN_NAME]" at bounding box center [384, 100] width 424 height 9
type input "[PERSON_NAME][EMAIL_ADDRESS][PERSON_NAME][DOMAIN_NAME]"
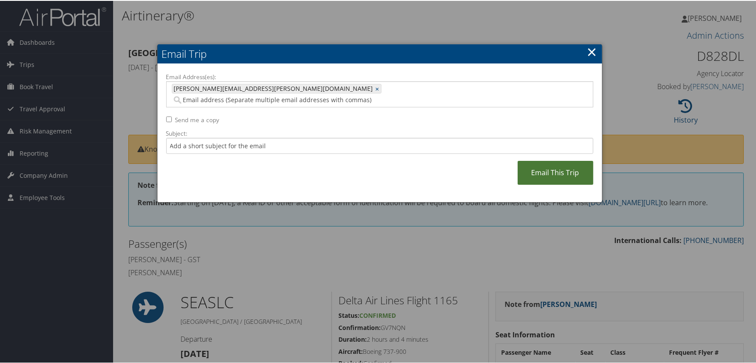
click at [557, 163] on link "Email This Trip" at bounding box center [556, 172] width 76 height 24
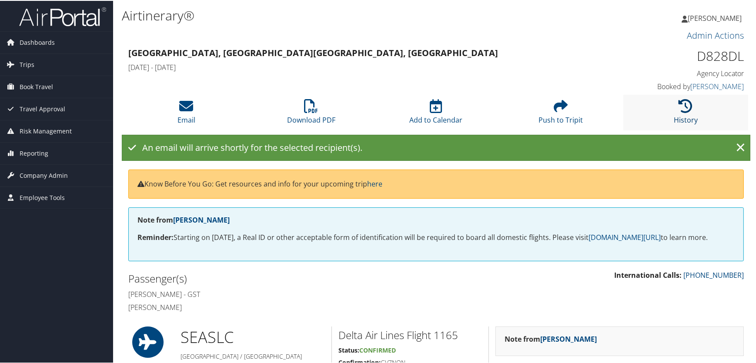
click at [689, 120] on link "History" at bounding box center [686, 113] width 24 height 21
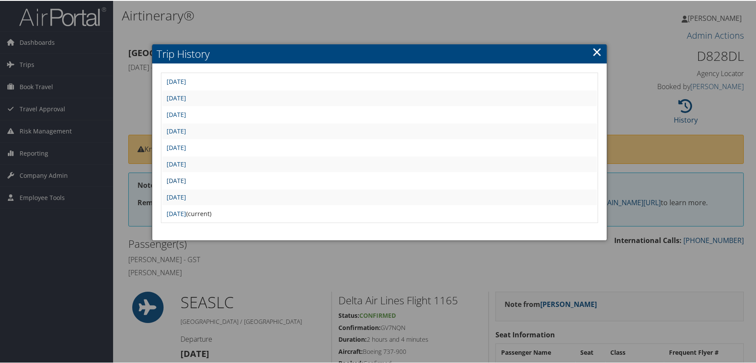
click at [186, 176] on link "[DATE]" at bounding box center [177, 180] width 20 height 8
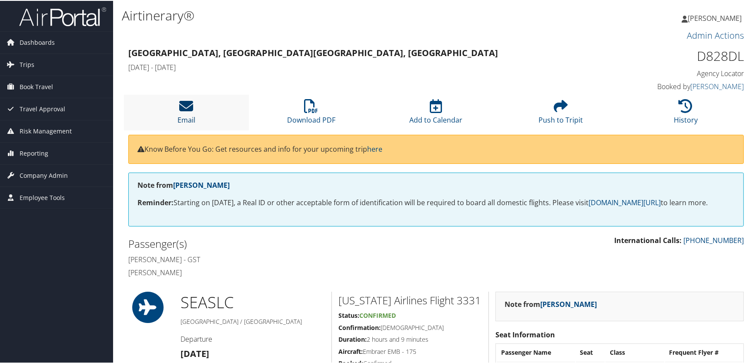
click at [184, 100] on icon at bounding box center [187, 105] width 14 height 14
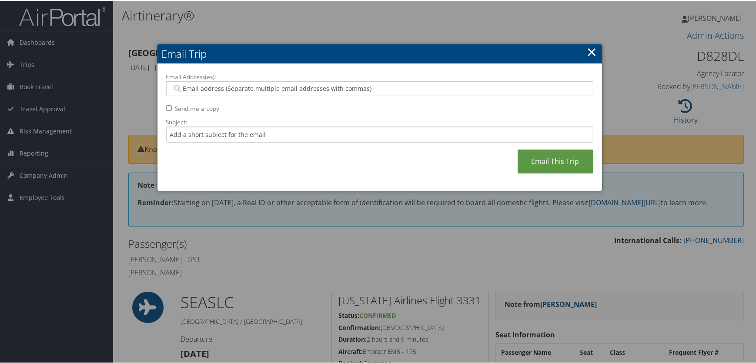
click at [195, 84] on input "Email Address(es):" at bounding box center [380, 88] width 416 height 9
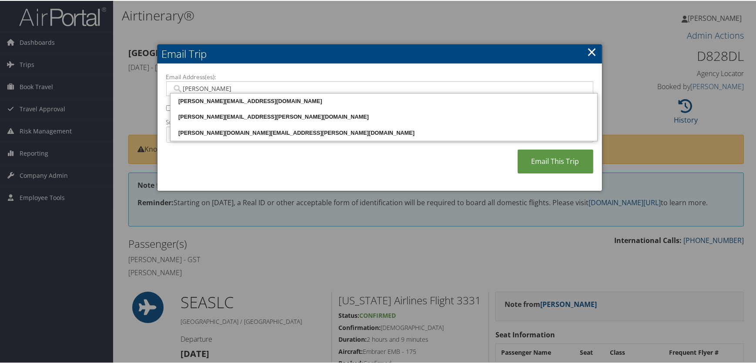
type input "[PERSON_NAME]"
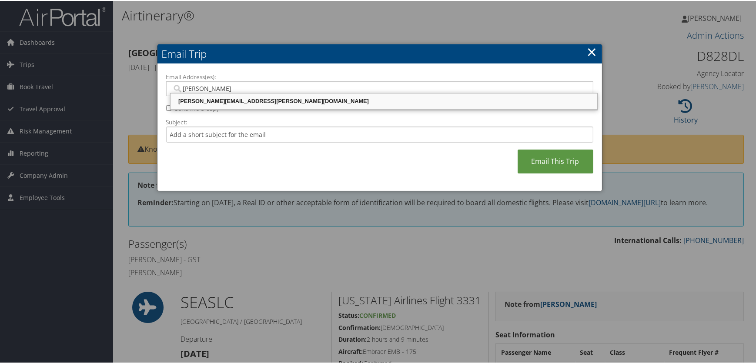
click at [238, 97] on div "[PERSON_NAME][EMAIL_ADDRESS][PERSON_NAME][DOMAIN_NAME]" at bounding box center [384, 100] width 424 height 9
type input "[PERSON_NAME][EMAIL_ADDRESS][PERSON_NAME][DOMAIN_NAME]"
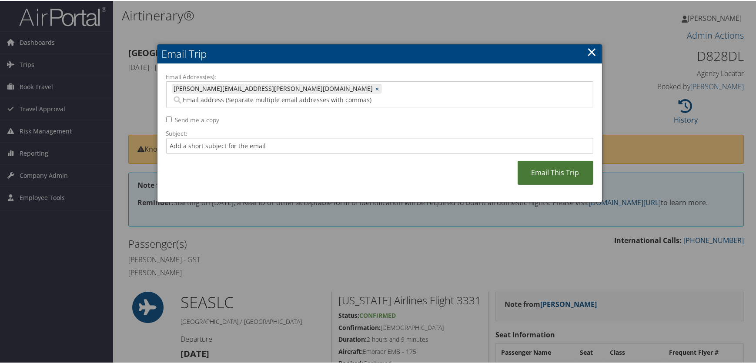
click at [553, 160] on link "Email This Trip" at bounding box center [556, 172] width 76 height 24
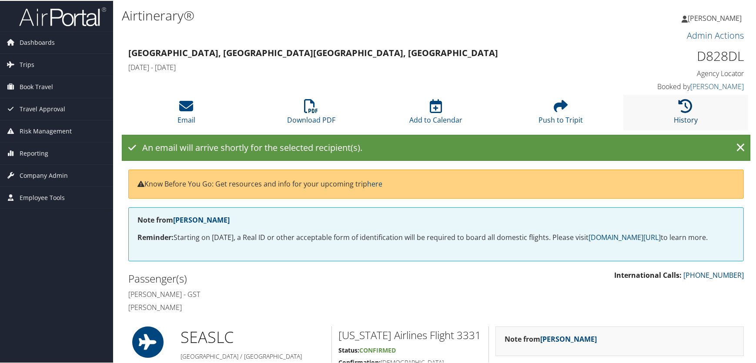
click at [687, 102] on icon at bounding box center [686, 105] width 14 height 14
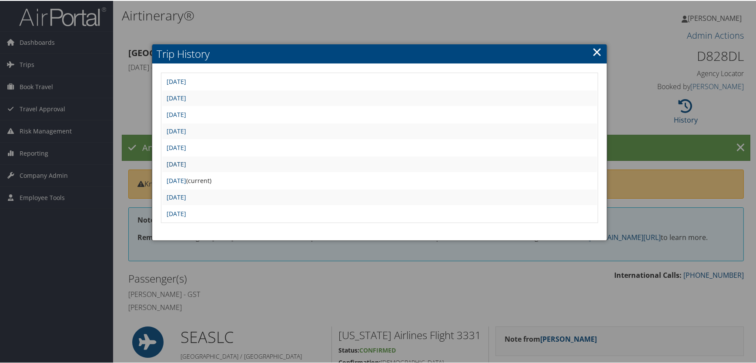
click at [186, 160] on link "[DATE]" at bounding box center [177, 163] width 20 height 8
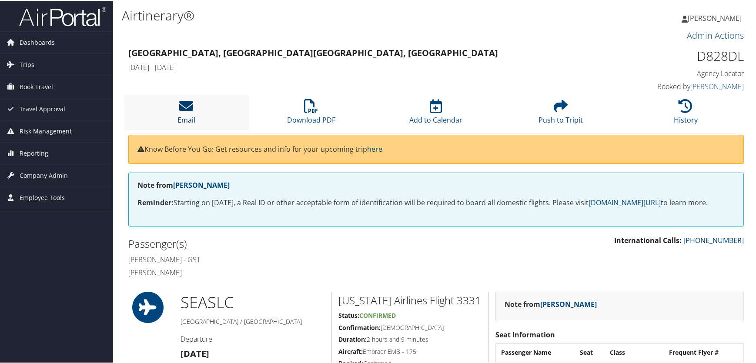
click at [191, 105] on icon at bounding box center [187, 105] width 14 height 14
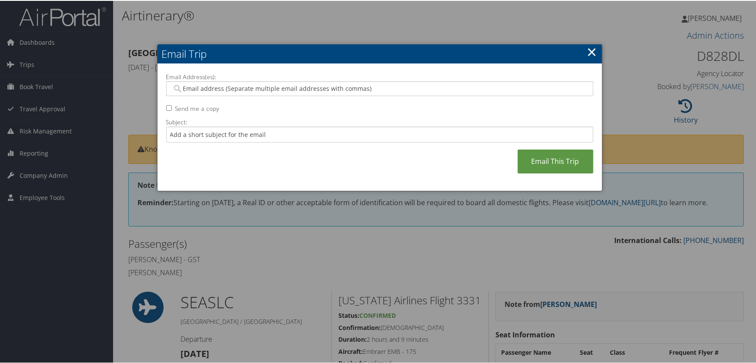
drag, startPoint x: 196, startPoint y: 86, endPoint x: 197, endPoint y: 92, distance: 6.1
click at [197, 86] on input "Email Address(es):" at bounding box center [380, 88] width 416 height 9
type input "[PERSON_NAME]"
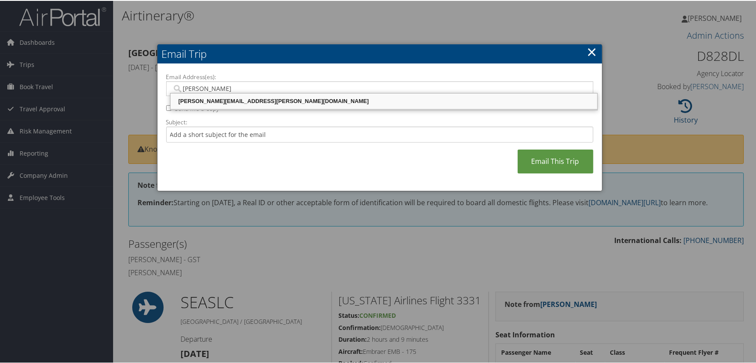
click at [274, 100] on div "[PERSON_NAME][EMAIL_ADDRESS][PERSON_NAME][DOMAIN_NAME]" at bounding box center [384, 100] width 424 height 9
type input "[PERSON_NAME][EMAIL_ADDRESS][PERSON_NAME][DOMAIN_NAME]"
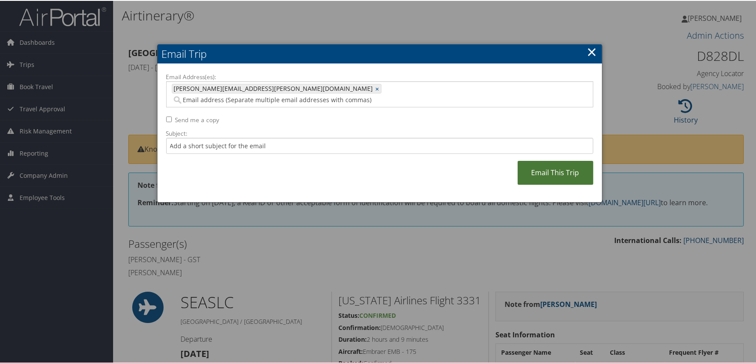
click at [546, 161] on link "Email This Trip" at bounding box center [556, 172] width 76 height 24
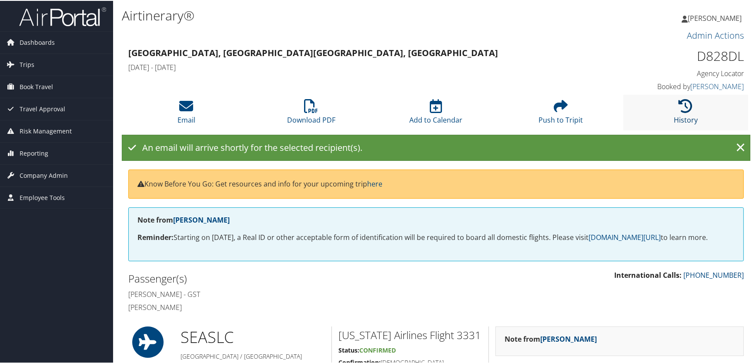
click at [685, 112] on icon at bounding box center [686, 105] width 14 height 14
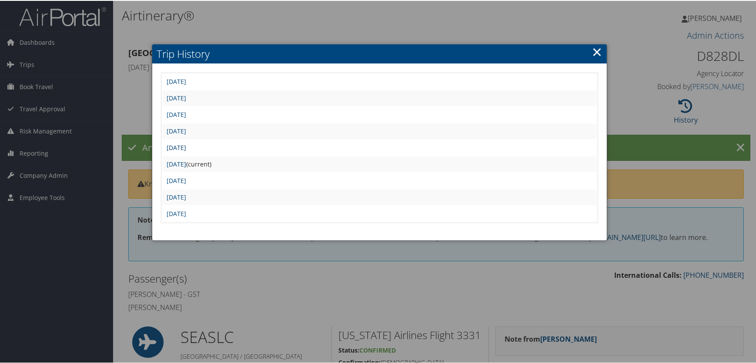
click at [186, 143] on link "[DATE]" at bounding box center [177, 147] width 20 height 8
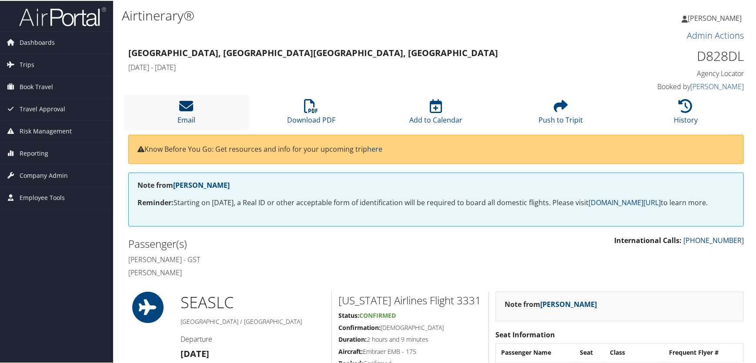
click at [185, 106] on icon at bounding box center [187, 105] width 14 height 14
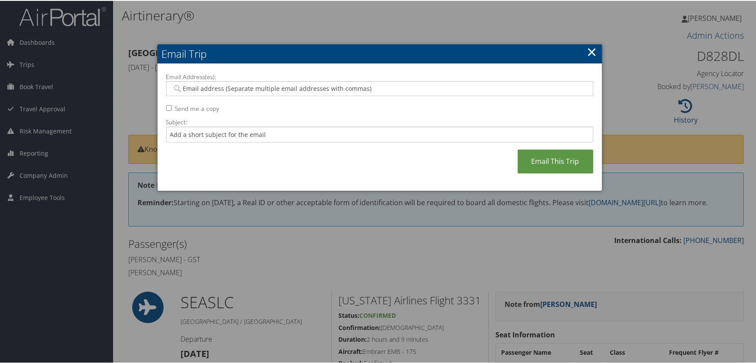
click at [275, 85] on input "Email Address(es):" at bounding box center [380, 88] width 416 height 9
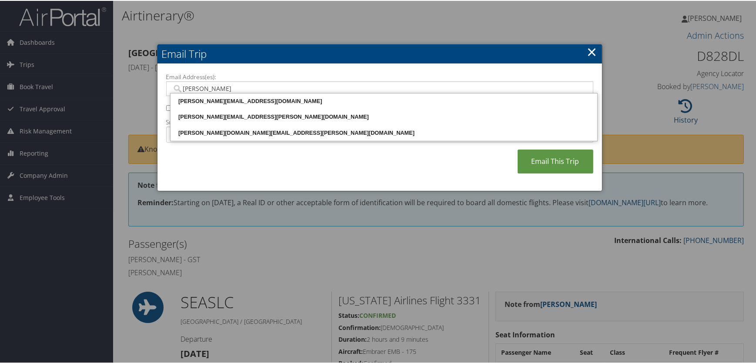
type input "[PERSON_NAME]"
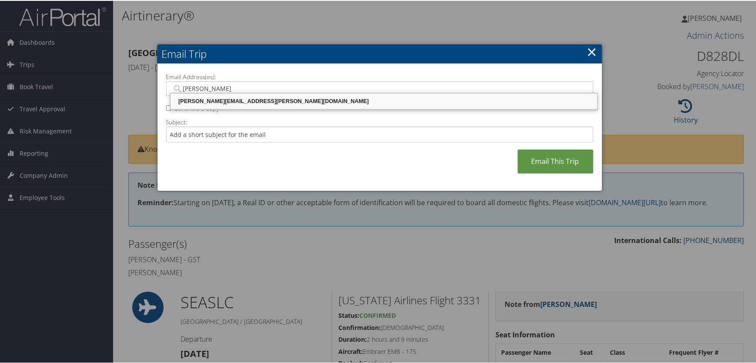
click at [290, 98] on div "[PERSON_NAME][EMAIL_ADDRESS][PERSON_NAME][DOMAIN_NAME]" at bounding box center [384, 100] width 424 height 9
type input "[PERSON_NAME][EMAIL_ADDRESS][PERSON_NAME][DOMAIN_NAME]"
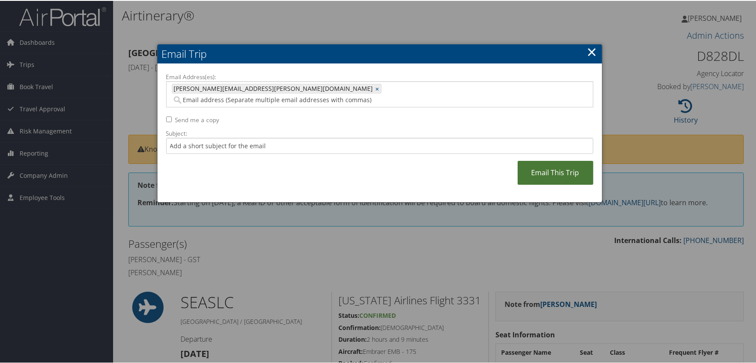
click at [571, 162] on link "Email This Trip" at bounding box center [556, 172] width 76 height 24
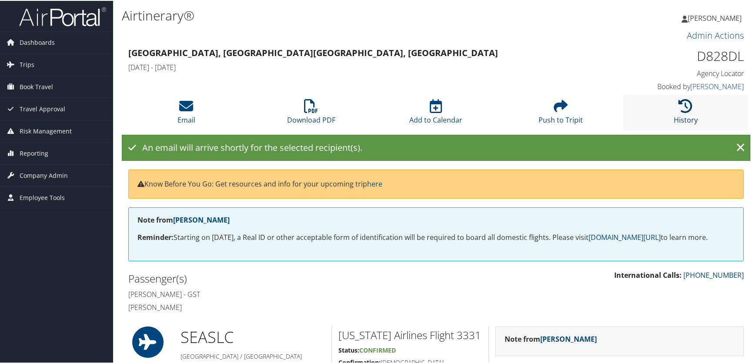
click at [681, 112] on icon at bounding box center [686, 105] width 14 height 14
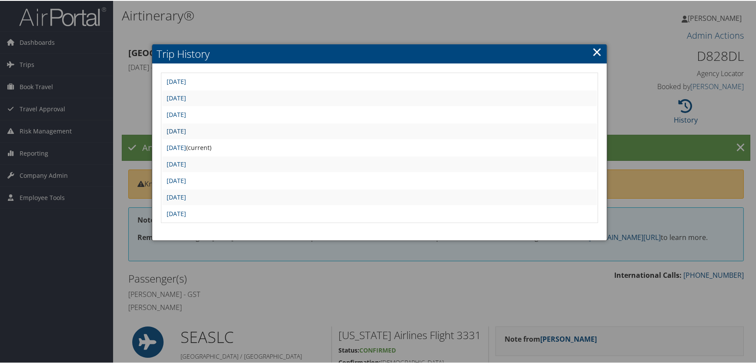
click at [186, 127] on link "[DATE]" at bounding box center [177, 130] width 20 height 8
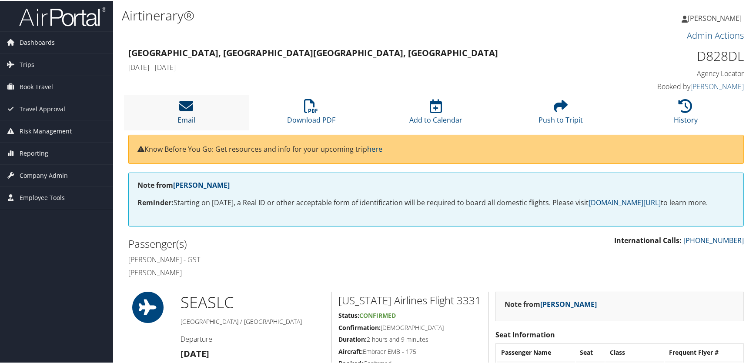
click at [191, 110] on icon at bounding box center [187, 105] width 14 height 14
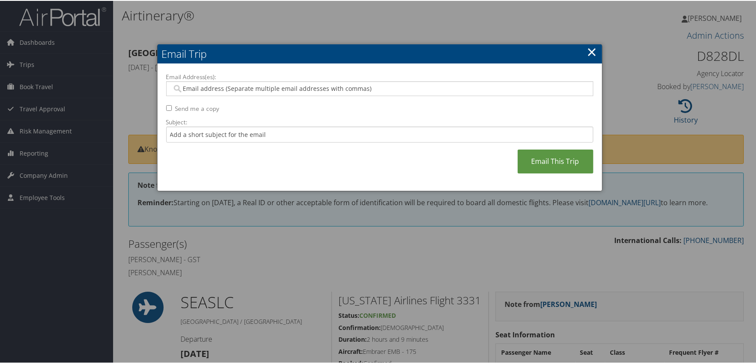
click at [320, 85] on input "Email Address(es):" at bounding box center [380, 88] width 416 height 9
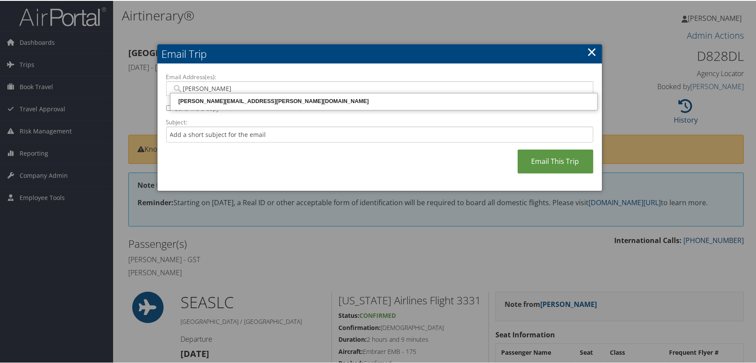
type input "[PERSON_NAME]"
click at [275, 102] on div "[PERSON_NAME][EMAIL_ADDRESS][PERSON_NAME][DOMAIN_NAME]" at bounding box center [384, 100] width 424 height 9
type input "[PERSON_NAME][EMAIL_ADDRESS][PERSON_NAME][DOMAIN_NAME]"
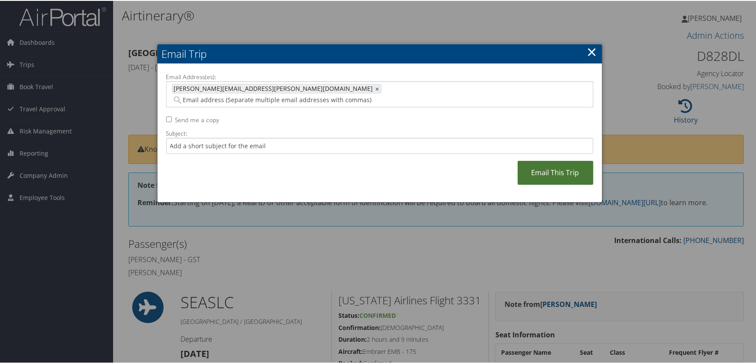
click at [564, 168] on link "Email This Trip" at bounding box center [556, 172] width 76 height 24
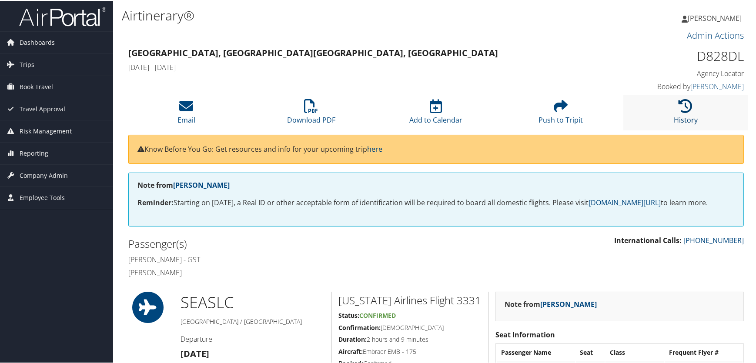
click at [685, 107] on icon at bounding box center [686, 105] width 14 height 14
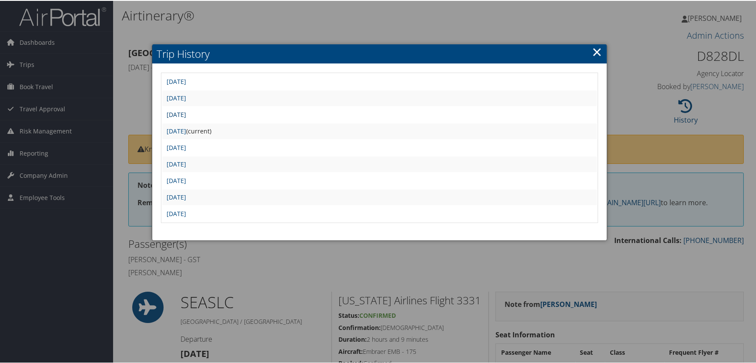
click at [186, 110] on link "Thu Sep 4 12:21:44 MDT 2025" at bounding box center [177, 114] width 20 height 8
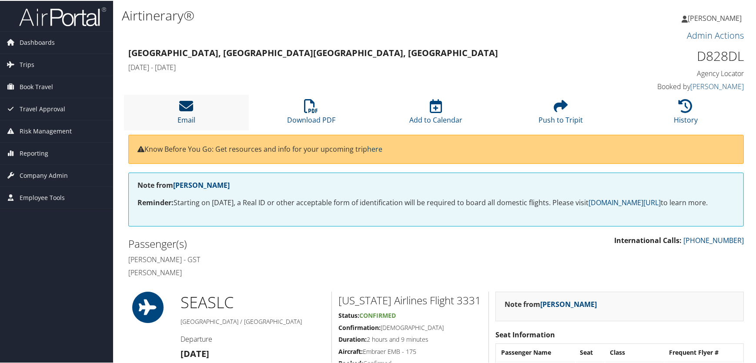
click at [184, 103] on icon at bounding box center [187, 105] width 14 height 14
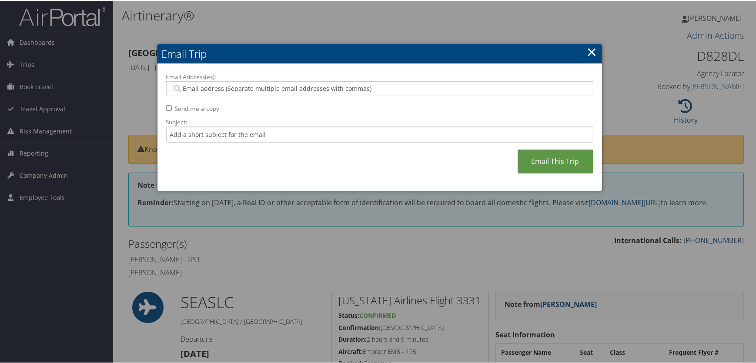
click at [209, 82] on div at bounding box center [379, 87] width 427 height 15
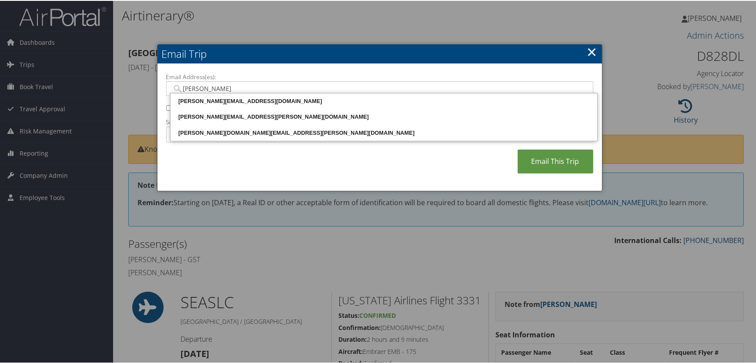
type input "[PERSON_NAME]"
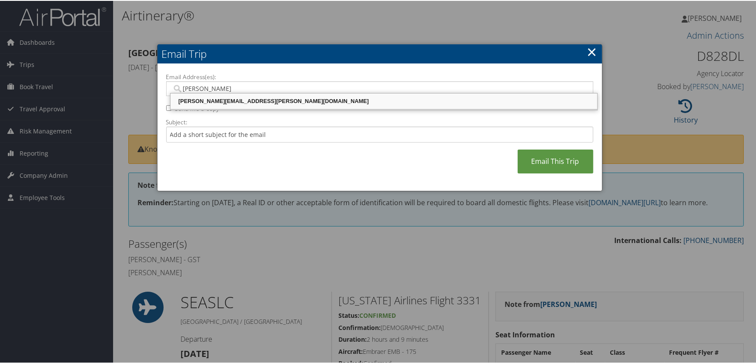
click at [285, 101] on div "[PERSON_NAME][EMAIL_ADDRESS][PERSON_NAME][DOMAIN_NAME]" at bounding box center [384, 100] width 424 height 9
type input "[PERSON_NAME][EMAIL_ADDRESS][PERSON_NAME][DOMAIN_NAME]"
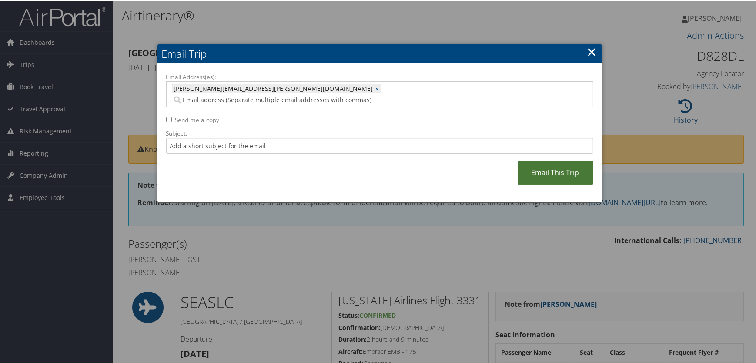
click at [548, 160] on link "Email This Trip" at bounding box center [556, 172] width 76 height 24
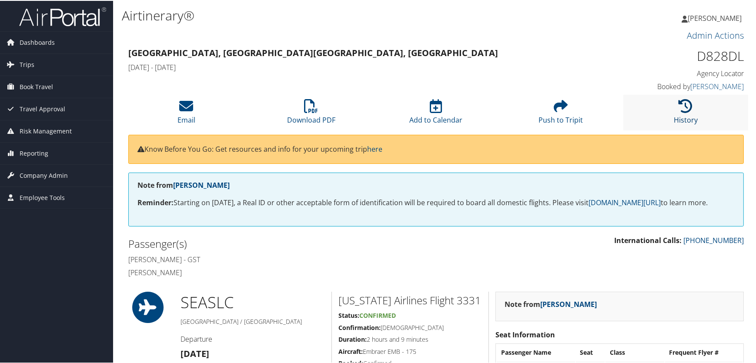
click at [681, 106] on icon at bounding box center [686, 105] width 14 height 14
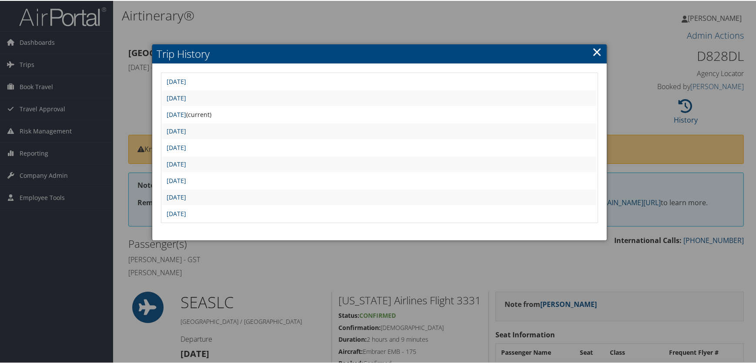
click at [219, 91] on td "Thu Sep 4 13:18:48 MDT 2025" at bounding box center [379, 98] width 435 height 16
click at [186, 94] on link "Thu Sep 4 13:18:48 MDT 2025" at bounding box center [177, 97] width 20 height 8
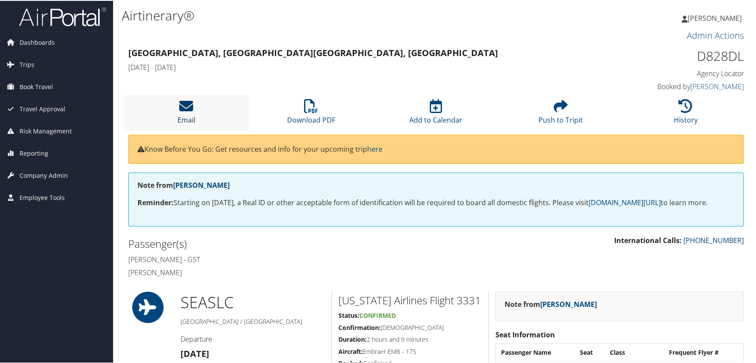
click at [180, 107] on icon at bounding box center [187, 105] width 14 height 14
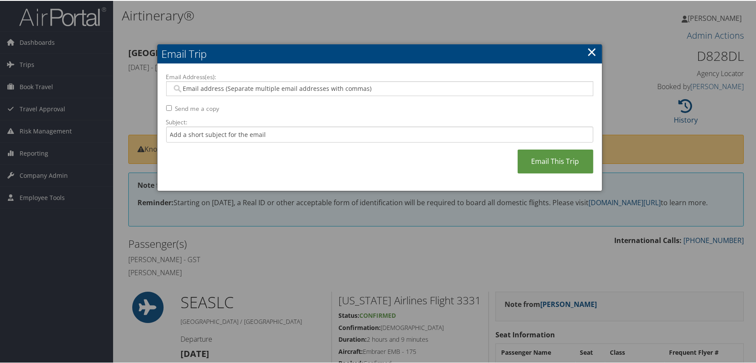
click at [225, 87] on input "Email Address(es):" at bounding box center [380, 88] width 416 height 9
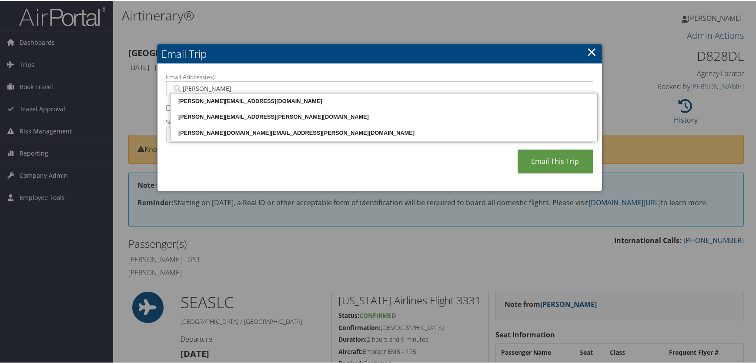
type input "[PERSON_NAME]"
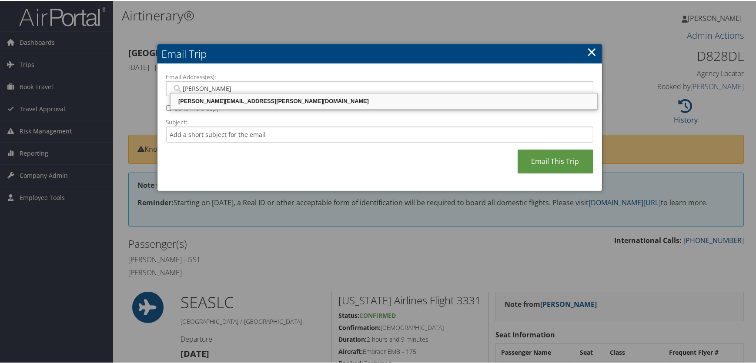
click at [265, 100] on div "[PERSON_NAME][EMAIL_ADDRESS][PERSON_NAME][DOMAIN_NAME]" at bounding box center [384, 100] width 424 height 9
type input "[PERSON_NAME][EMAIL_ADDRESS][PERSON_NAME][DOMAIN_NAME]"
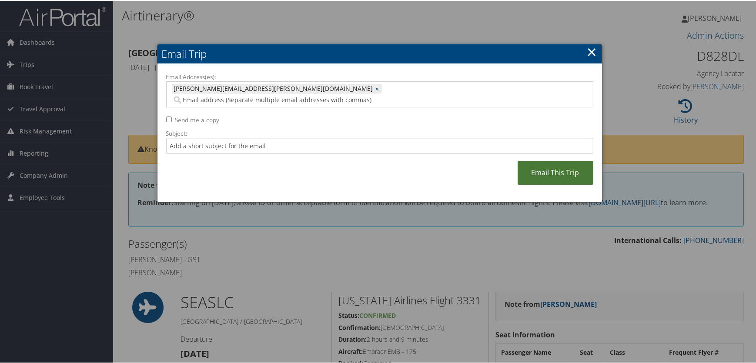
click at [548, 169] on link "Email This Trip" at bounding box center [556, 172] width 76 height 24
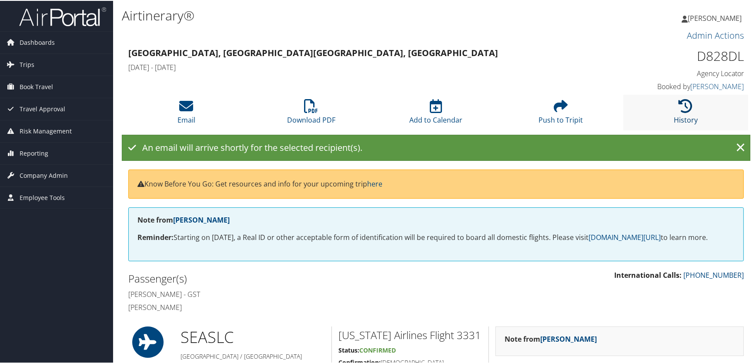
click at [685, 108] on icon at bounding box center [686, 105] width 14 height 14
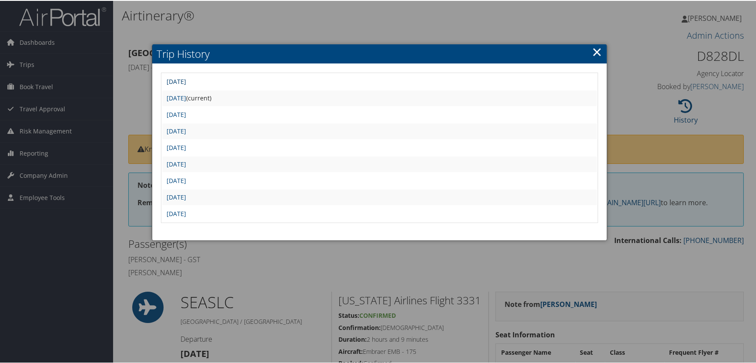
click at [186, 78] on link "[DATE]" at bounding box center [177, 81] width 20 height 8
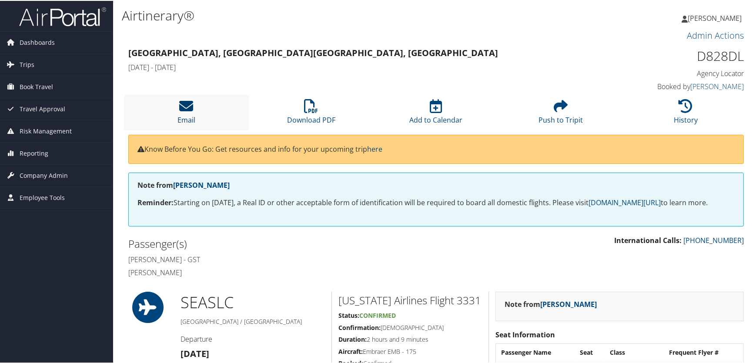
click at [186, 107] on icon at bounding box center [187, 105] width 14 height 14
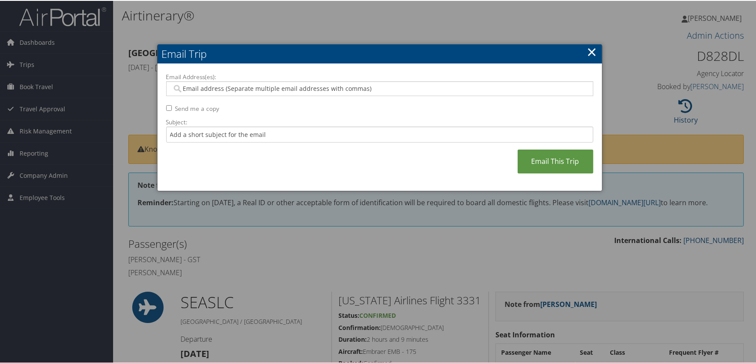
click at [208, 89] on input "Email Address(es):" at bounding box center [380, 88] width 416 height 9
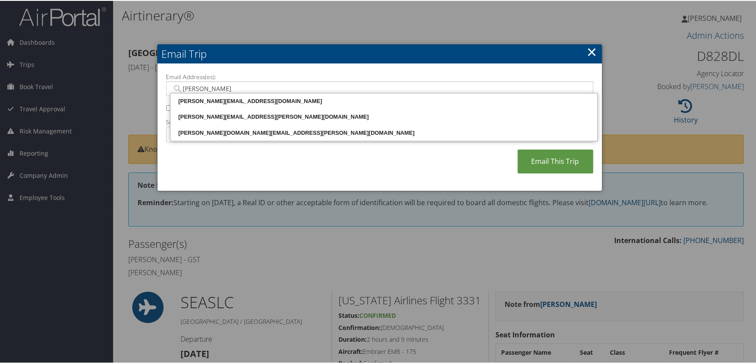
type input "[PERSON_NAME]"
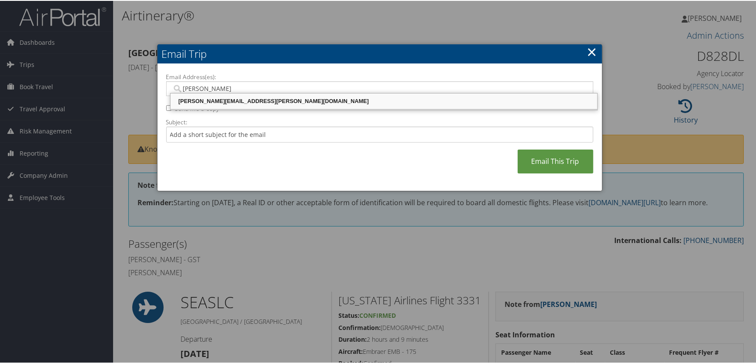
click at [272, 102] on div "[PERSON_NAME][EMAIL_ADDRESS][PERSON_NAME][DOMAIN_NAME]" at bounding box center [384, 100] width 424 height 9
type input "[PERSON_NAME][EMAIL_ADDRESS][PERSON_NAME][DOMAIN_NAME]"
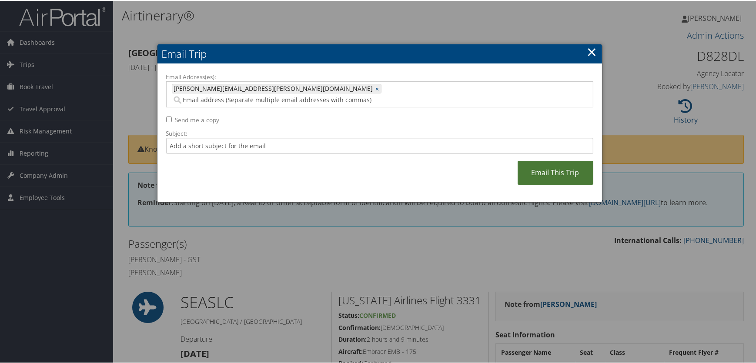
click at [551, 160] on link "Email This Trip" at bounding box center [556, 172] width 76 height 24
